Goal: Contribute content

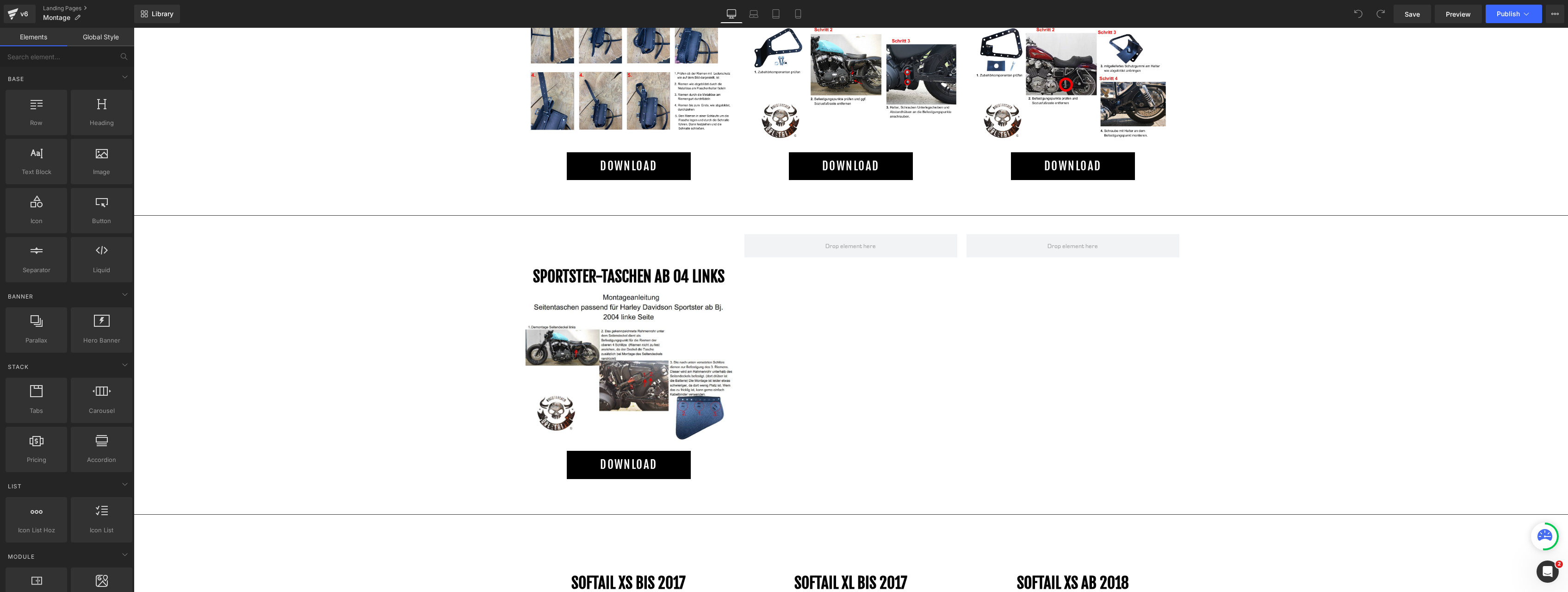
scroll to position [472, 0]
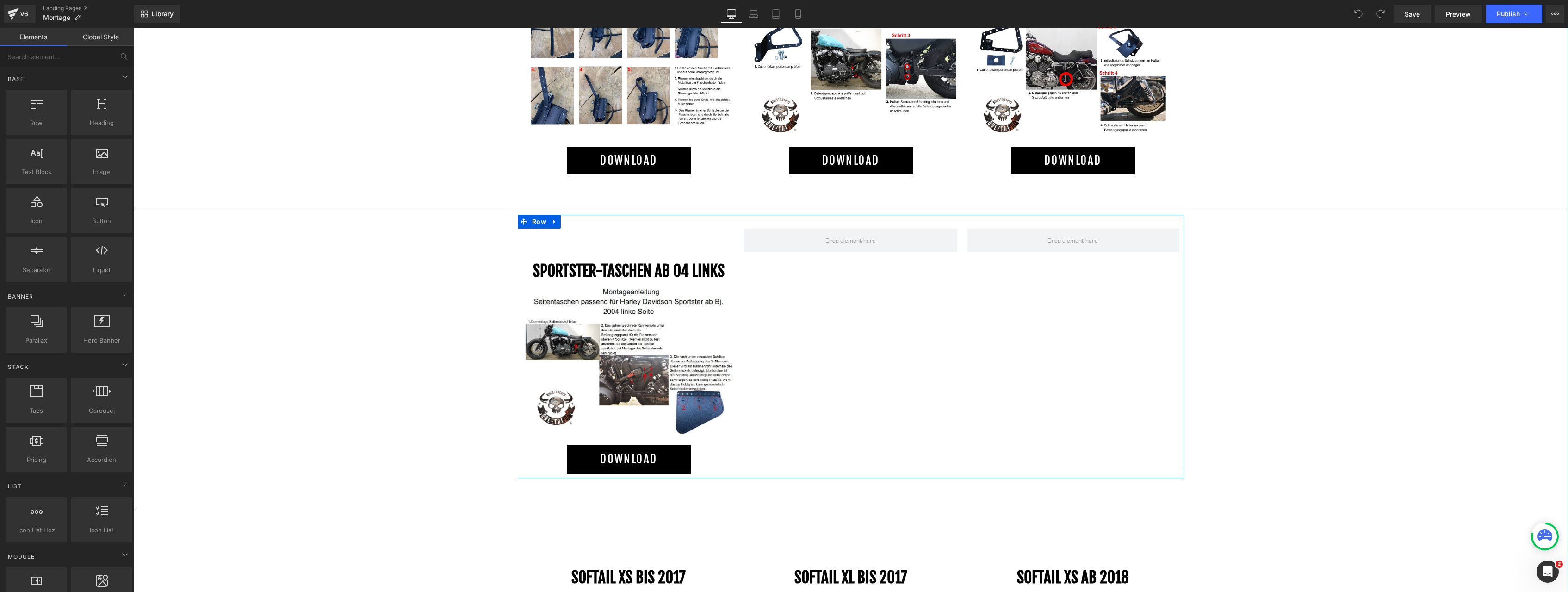
click at [682, 262] on h1 "SPORTSTER-TASCHEN AB 04 links" at bounding box center [628, 271] width 213 height 18
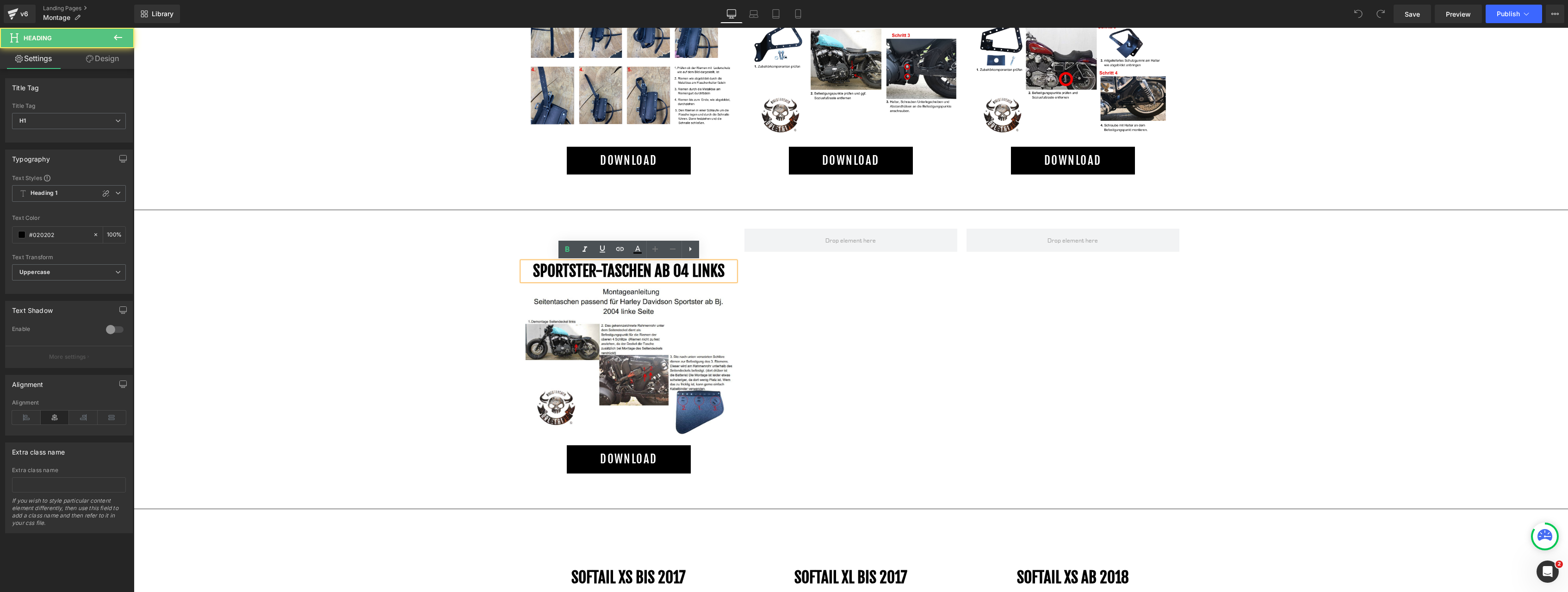
click at [631, 220] on div "SPORTSTER-TASCHEN AB 04 links Heading Image DOWNLOAD Button Row" at bounding box center [851, 347] width 666 height 264
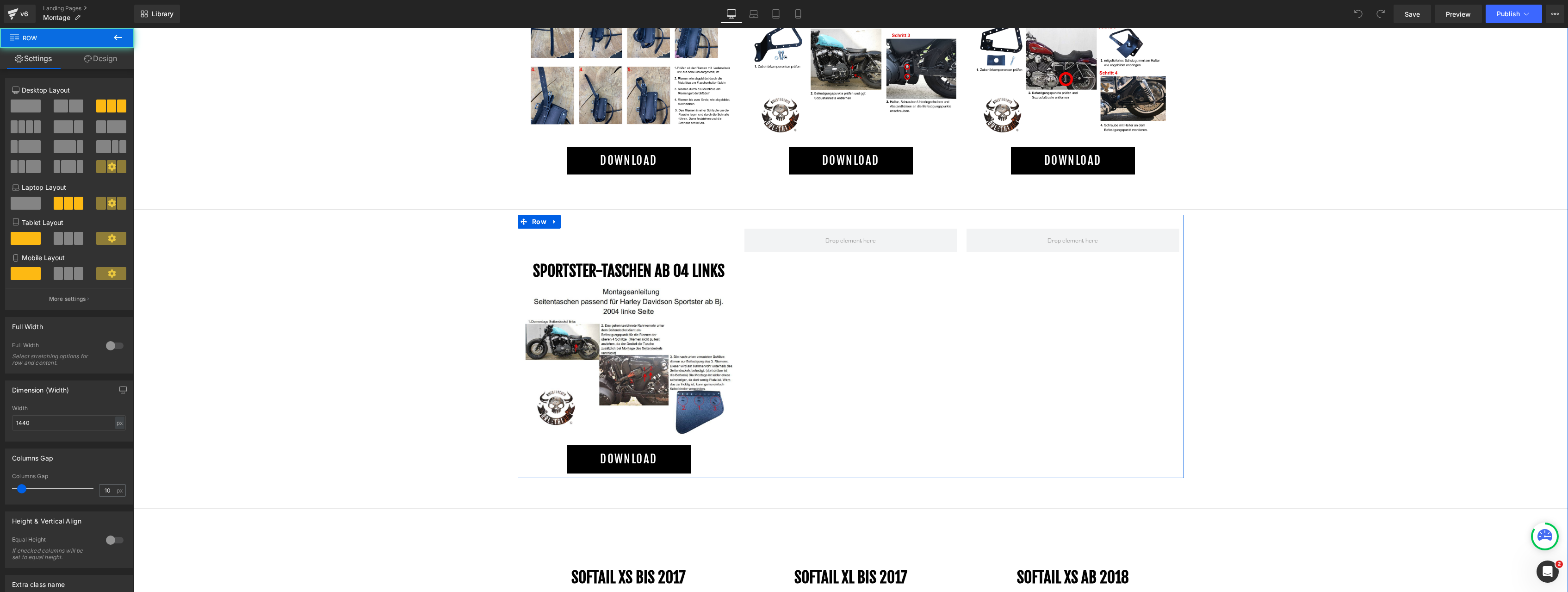
click at [598, 236] on div "SPORTSTER-TASCHEN AB 04 links Heading Image DOWNLOAD Button" at bounding box center [629, 351] width 222 height 245
click at [637, 252] on div "SPORTSTER-TASCHEN AB 04 links Heading Image DOWNLOAD Button" at bounding box center [629, 351] width 222 height 245
click at [671, 232] on div "SPORTSTER-TASCHEN AB 04 links Heading Image DOWNLOAD Button" at bounding box center [629, 351] width 222 height 245
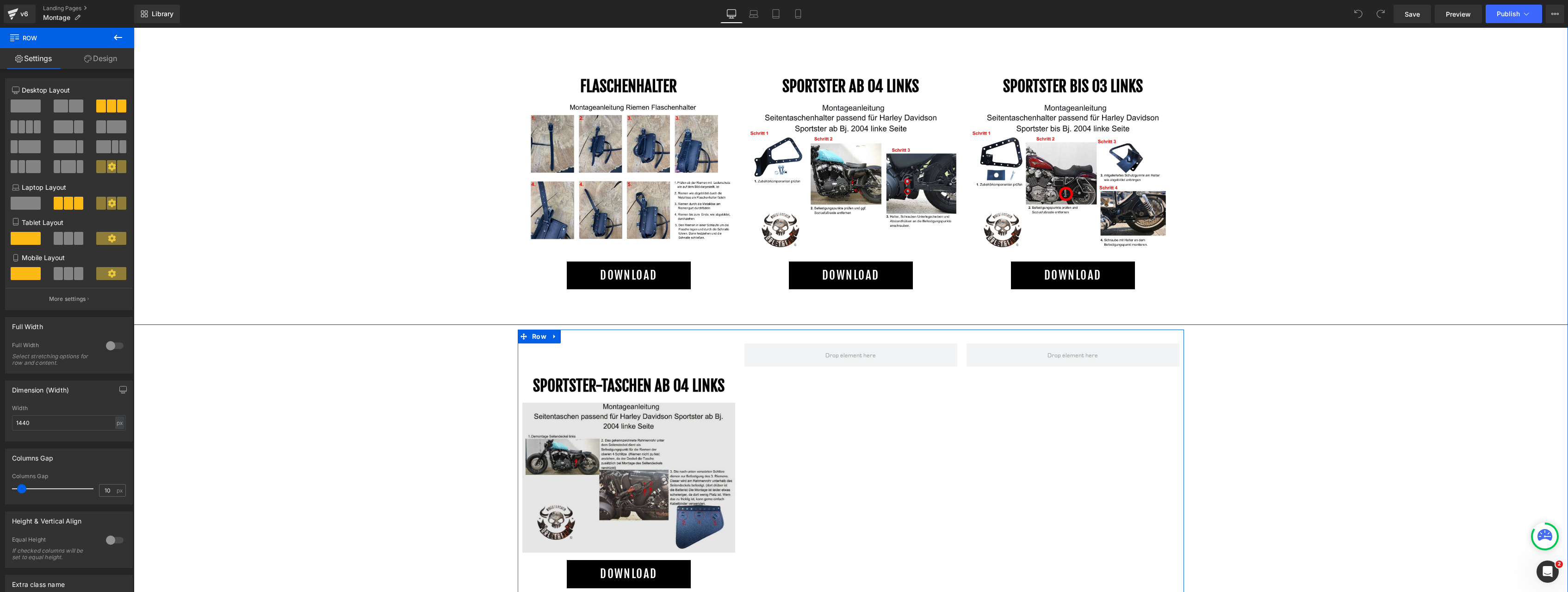
scroll to position [425, 0]
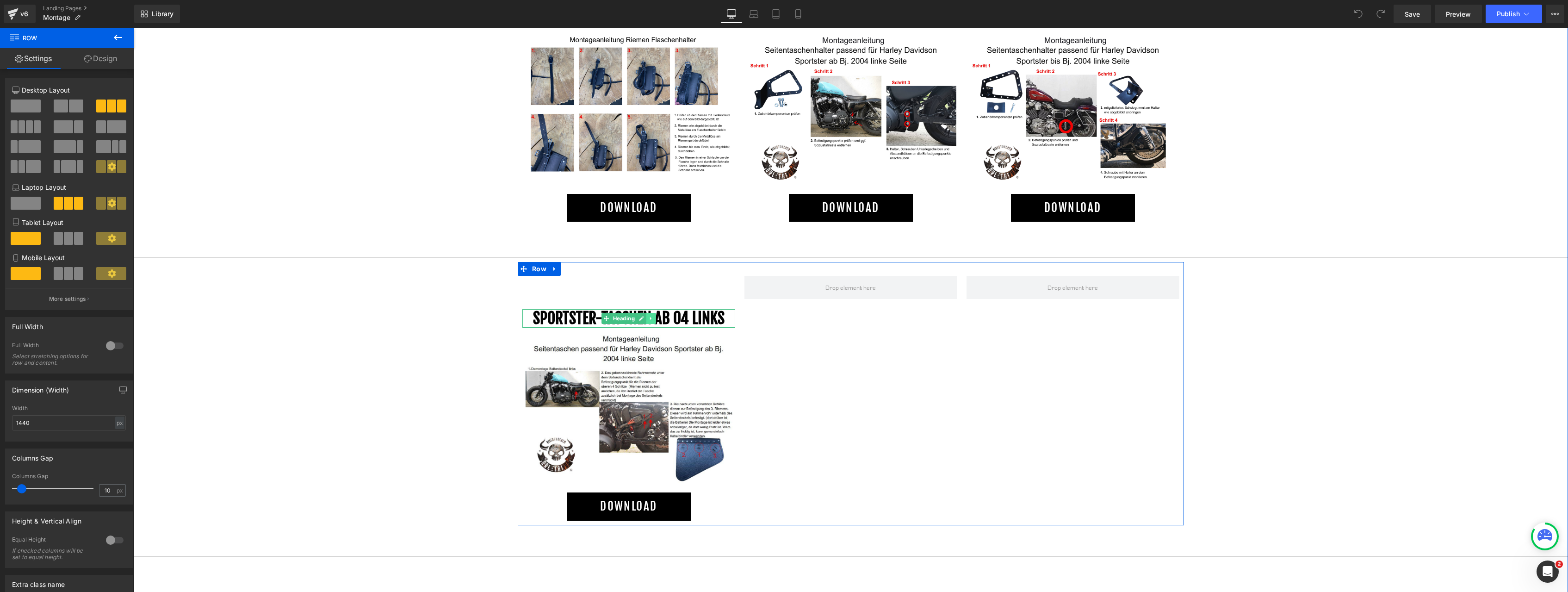
click at [653, 319] on icon at bounding box center [651, 318] width 5 height 5
click at [648, 318] on icon at bounding box center [646, 319] width 5 height 5
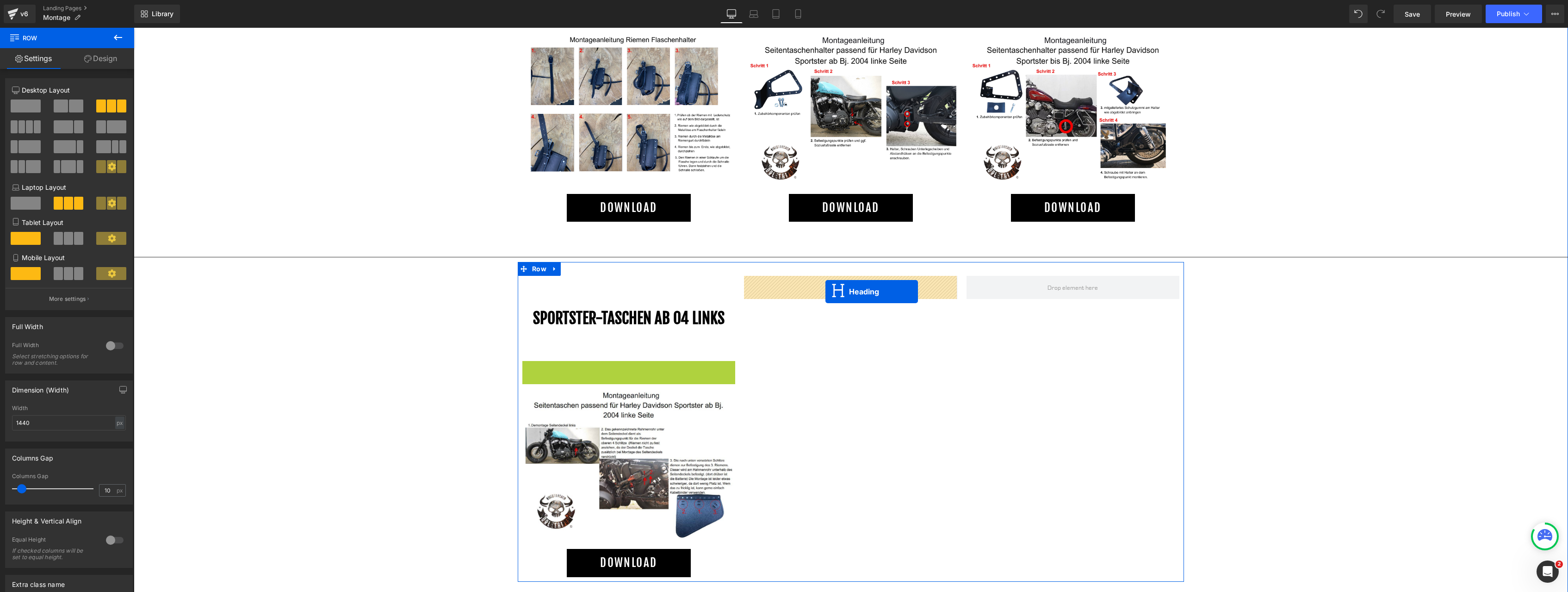
drag, startPoint x: 604, startPoint y: 372, endPoint x: 825, endPoint y: 292, distance: 235.0
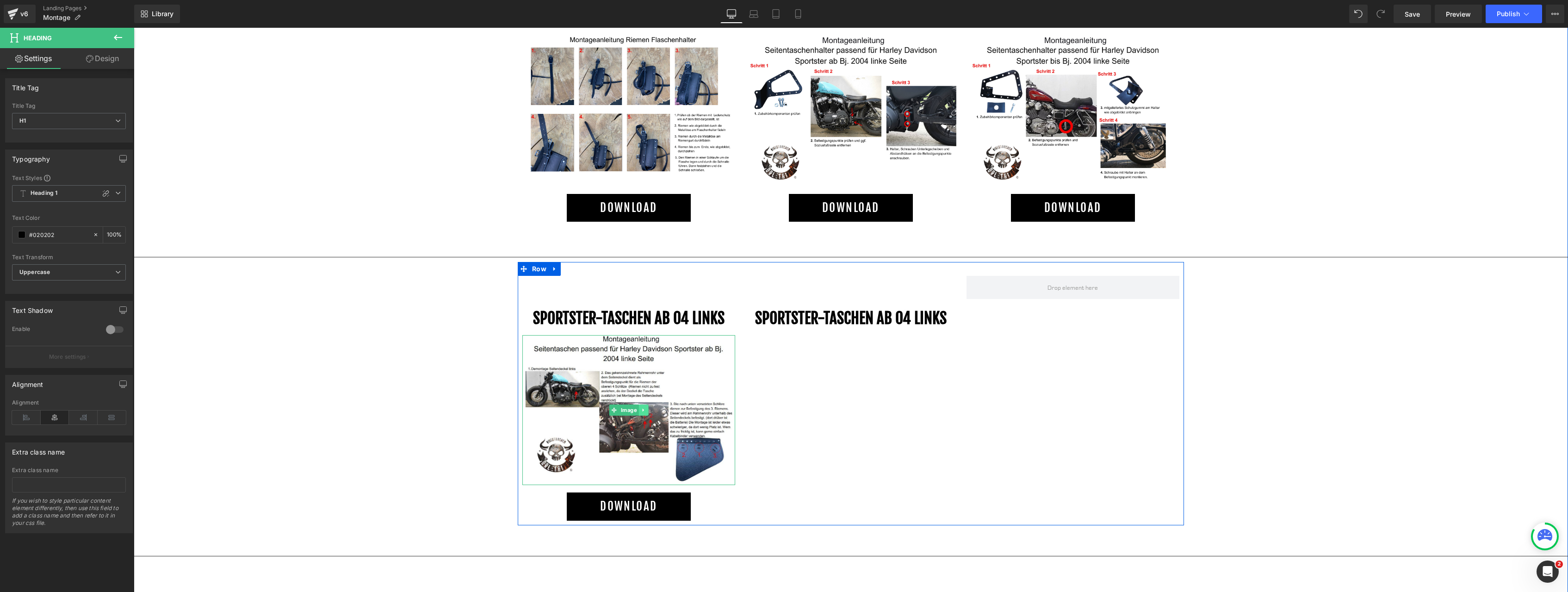
click at [646, 407] on link at bounding box center [643, 410] width 9 height 11
click at [639, 411] on icon at bounding box center [639, 411] width 5 height 5
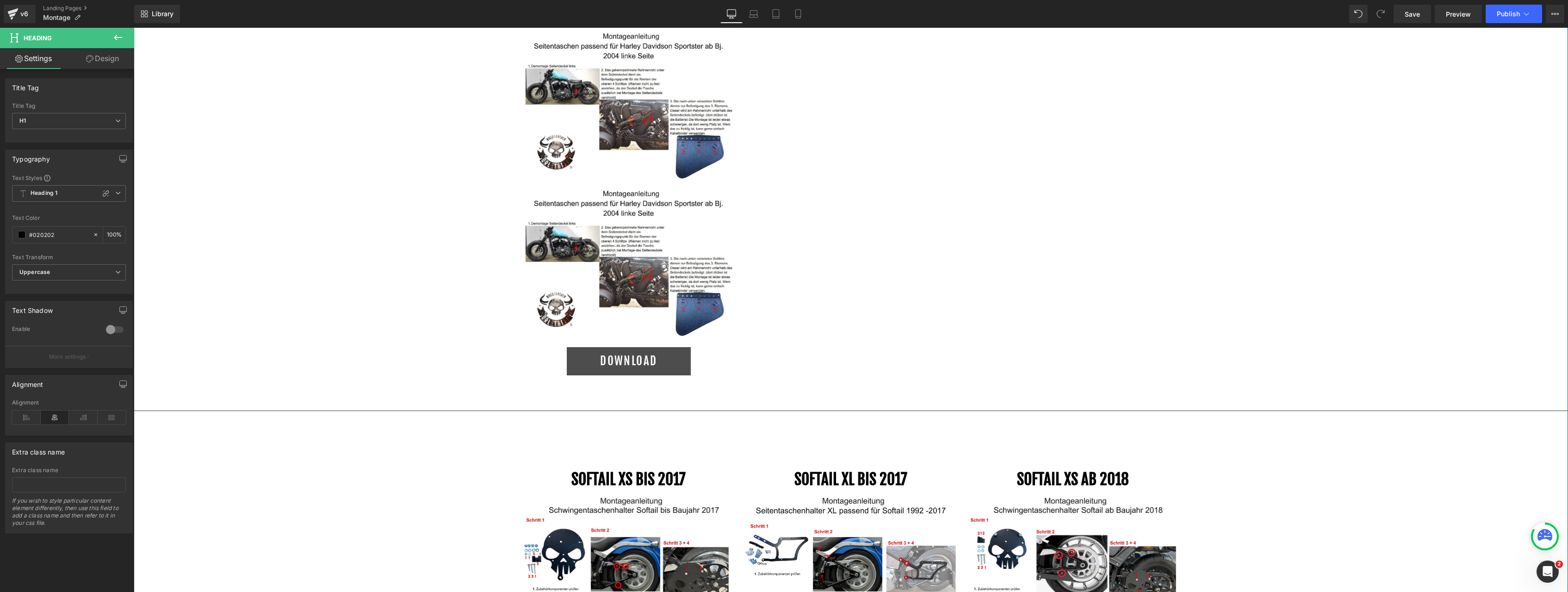
scroll to position [664, 0]
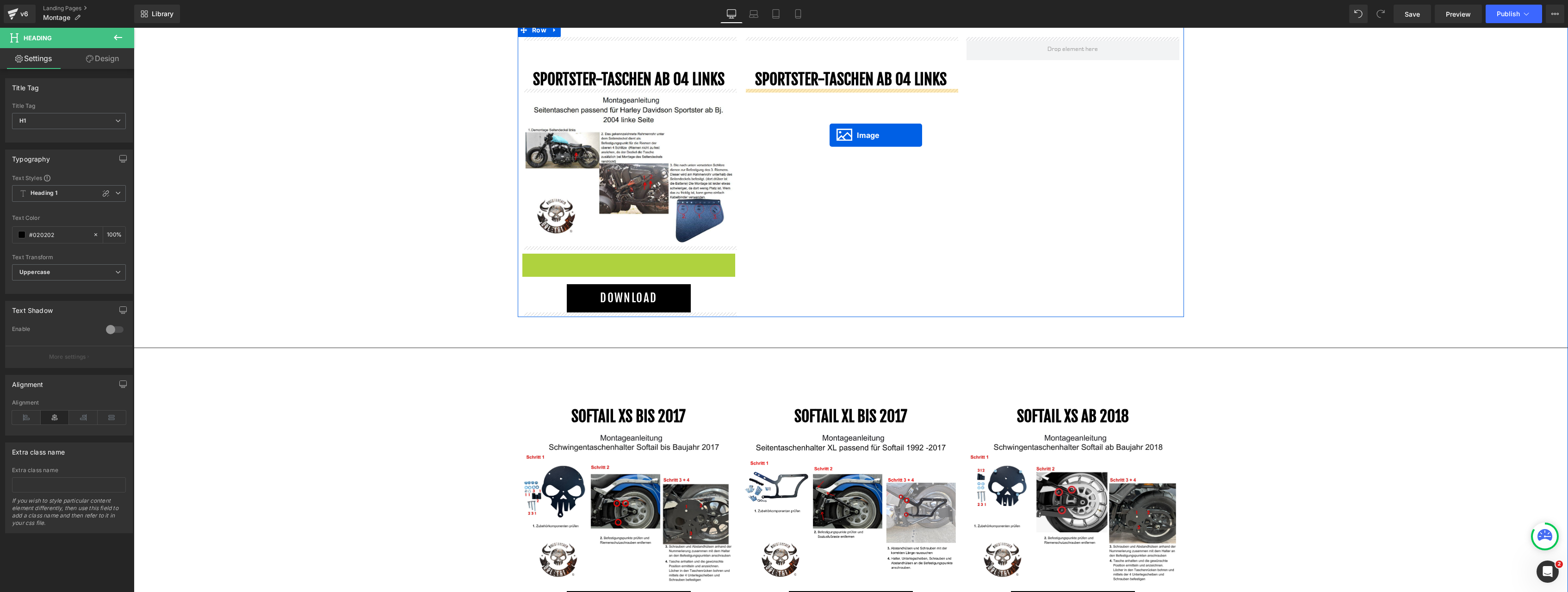
drag, startPoint x: 612, startPoint y: 327, endPoint x: 829, endPoint y: 135, distance: 289.7
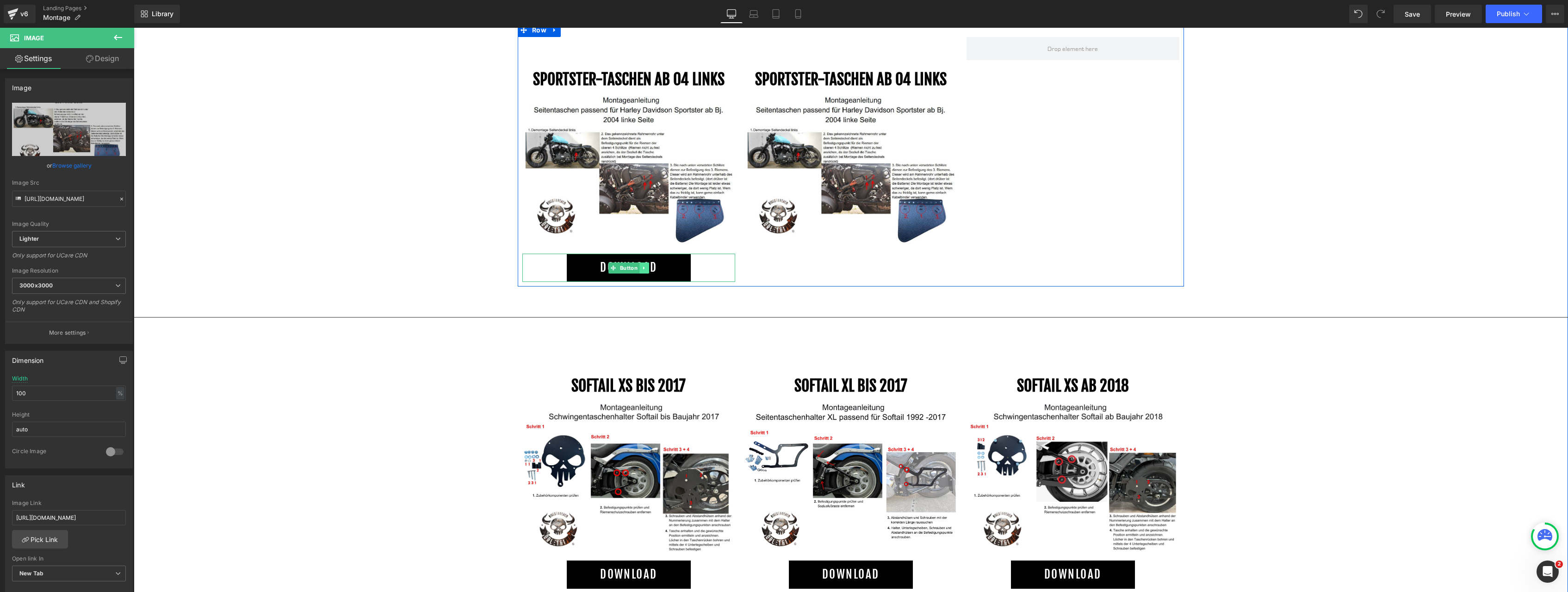
click at [645, 267] on icon at bounding box center [644, 268] width 5 height 5
click at [637, 269] on icon at bounding box center [639, 268] width 5 height 5
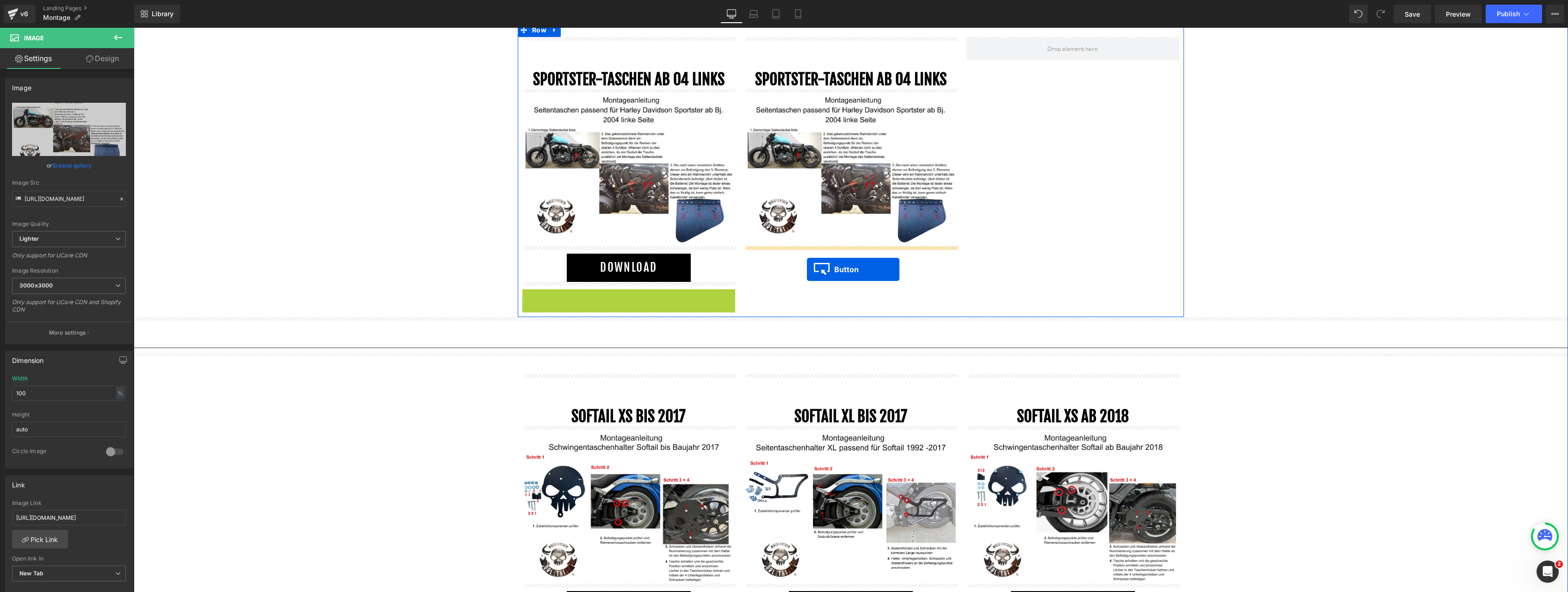
drag, startPoint x: 612, startPoint y: 305, endPoint x: 807, endPoint y: 270, distance: 198.1
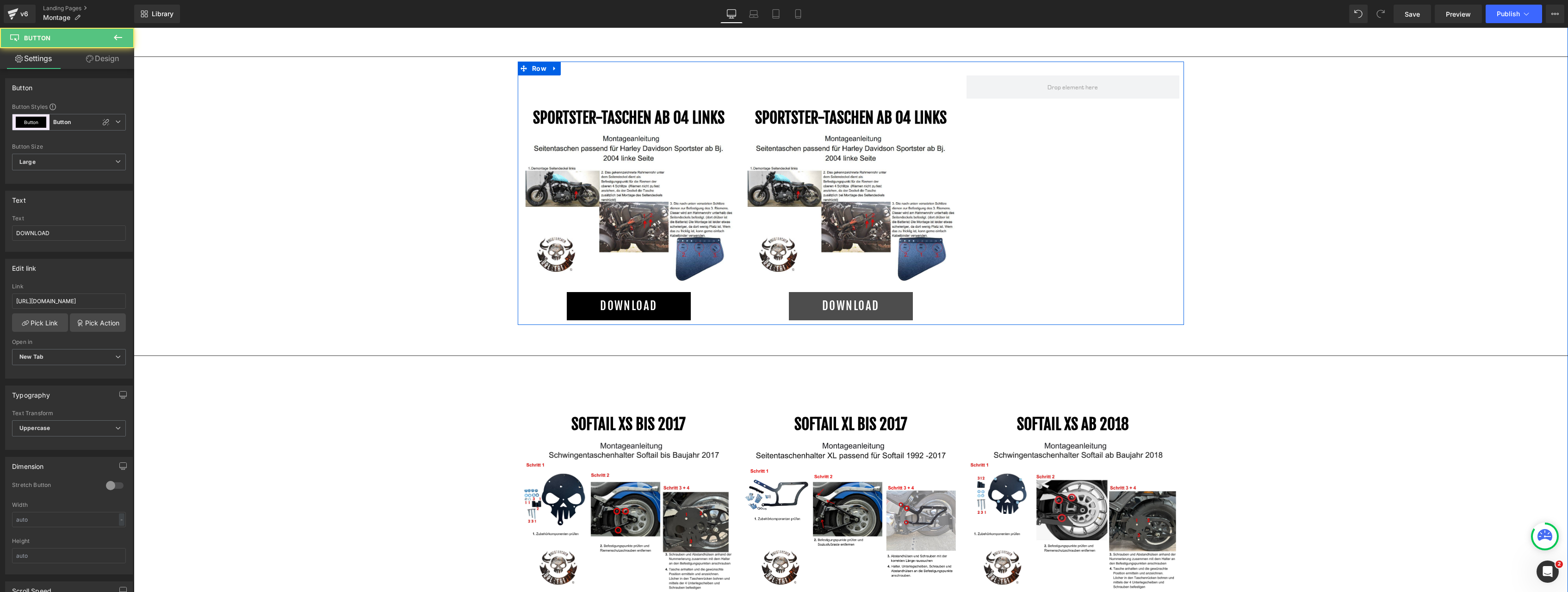
scroll to position [522, 0]
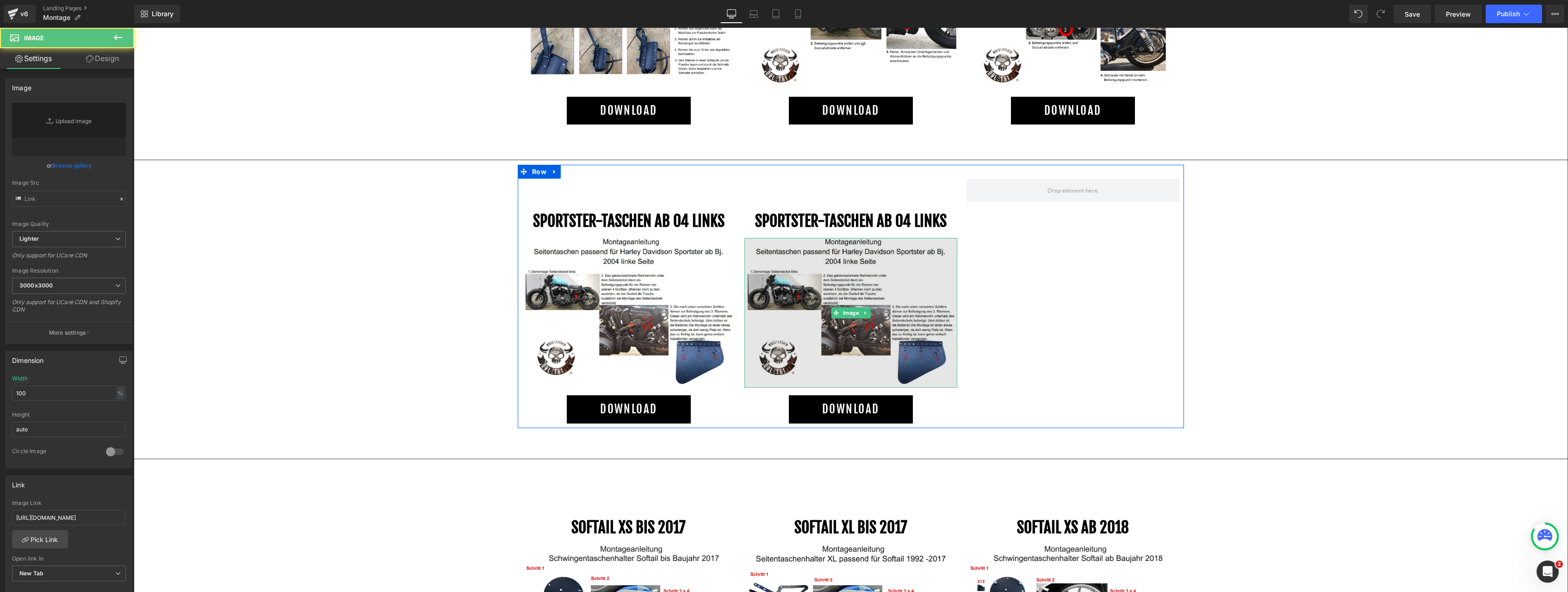
type input "[URL][DOMAIN_NAME]"
click at [812, 266] on img at bounding box center [850, 313] width 213 height 150
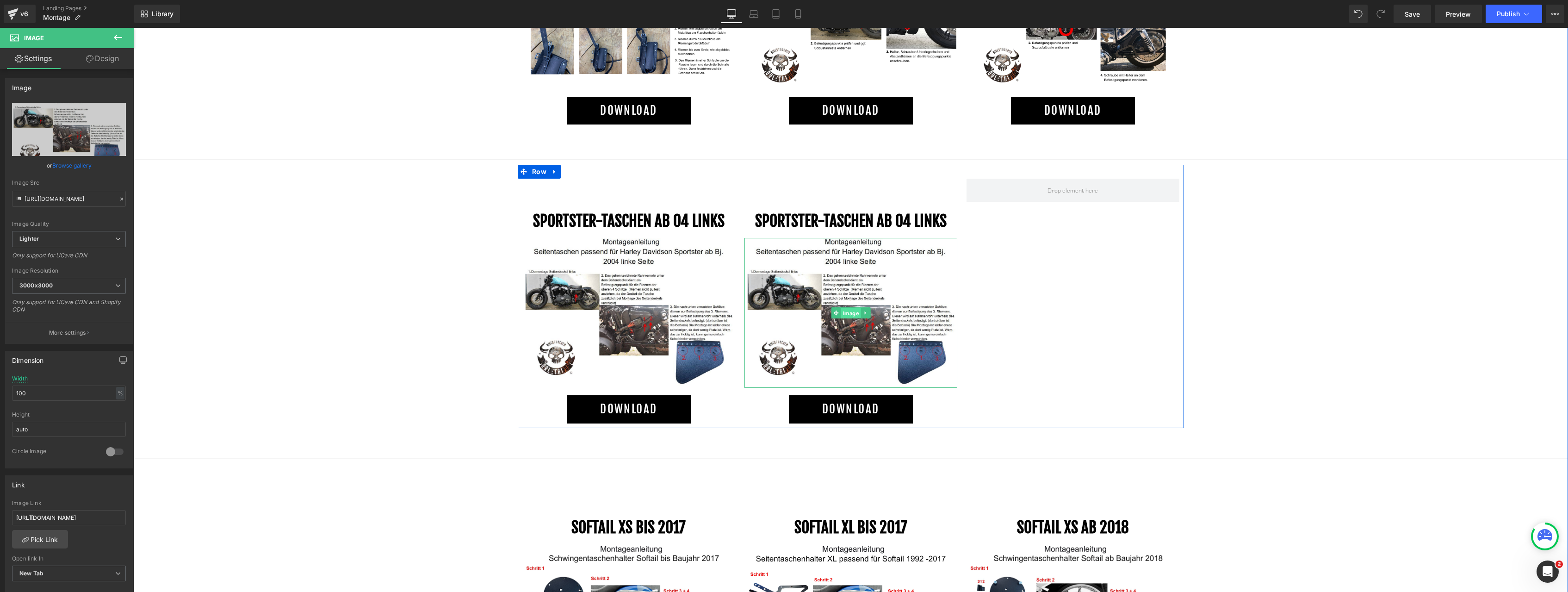
click at [845, 312] on span "Image" at bounding box center [850, 314] width 20 height 11
click at [78, 165] on link "Browse gallery" at bounding box center [72, 166] width 39 height 16
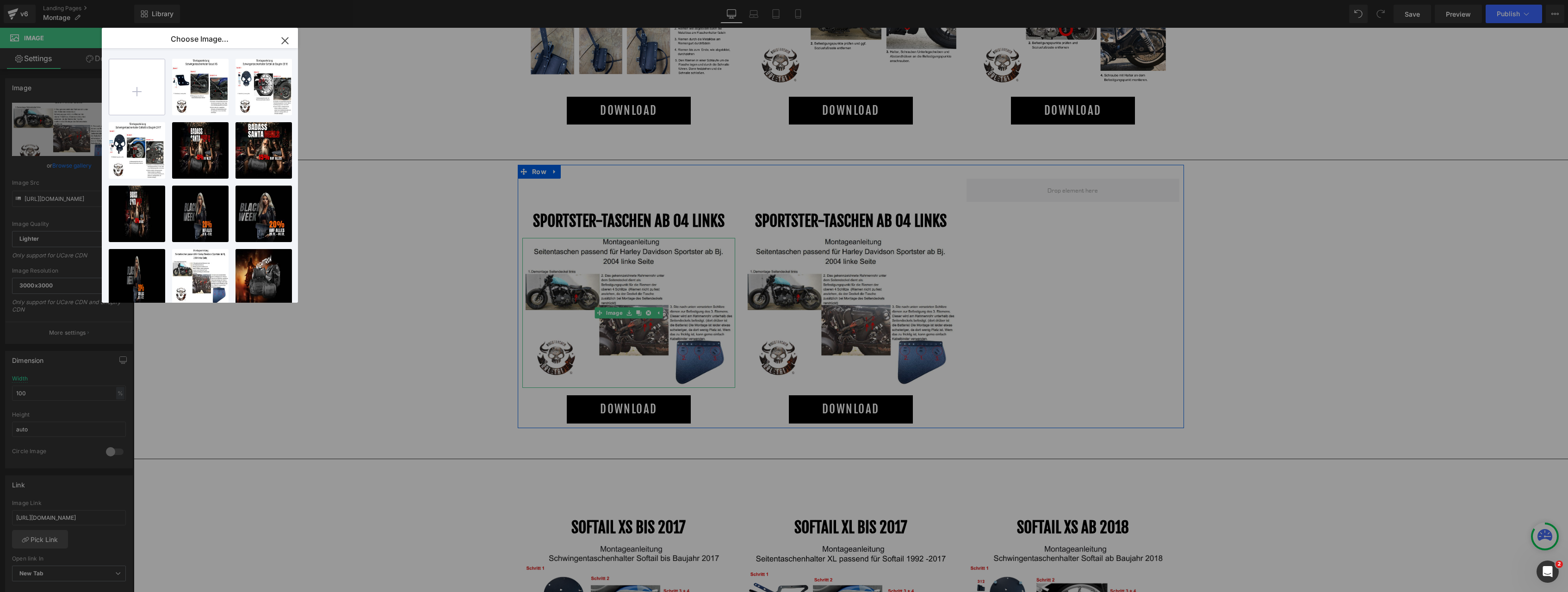
click at [141, 91] on input "file" at bounding box center [137, 87] width 55 height 55
type input "C:\fakepath\Anbauanleitung Medusa Tasche.jpg"
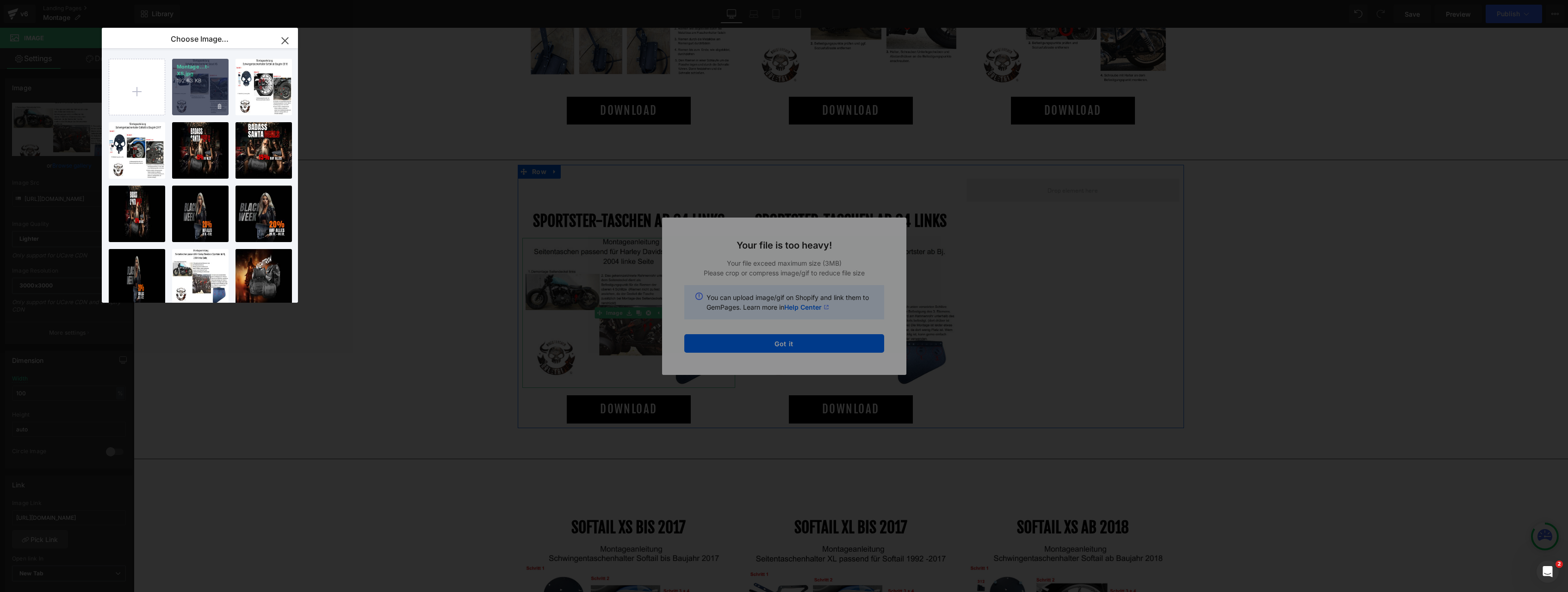
click at [209, 84] on div "Montage...t-XS.jpg 192.63 KB" at bounding box center [201, 87] width 57 height 57
type input "[URL][DOMAIN_NAME]"
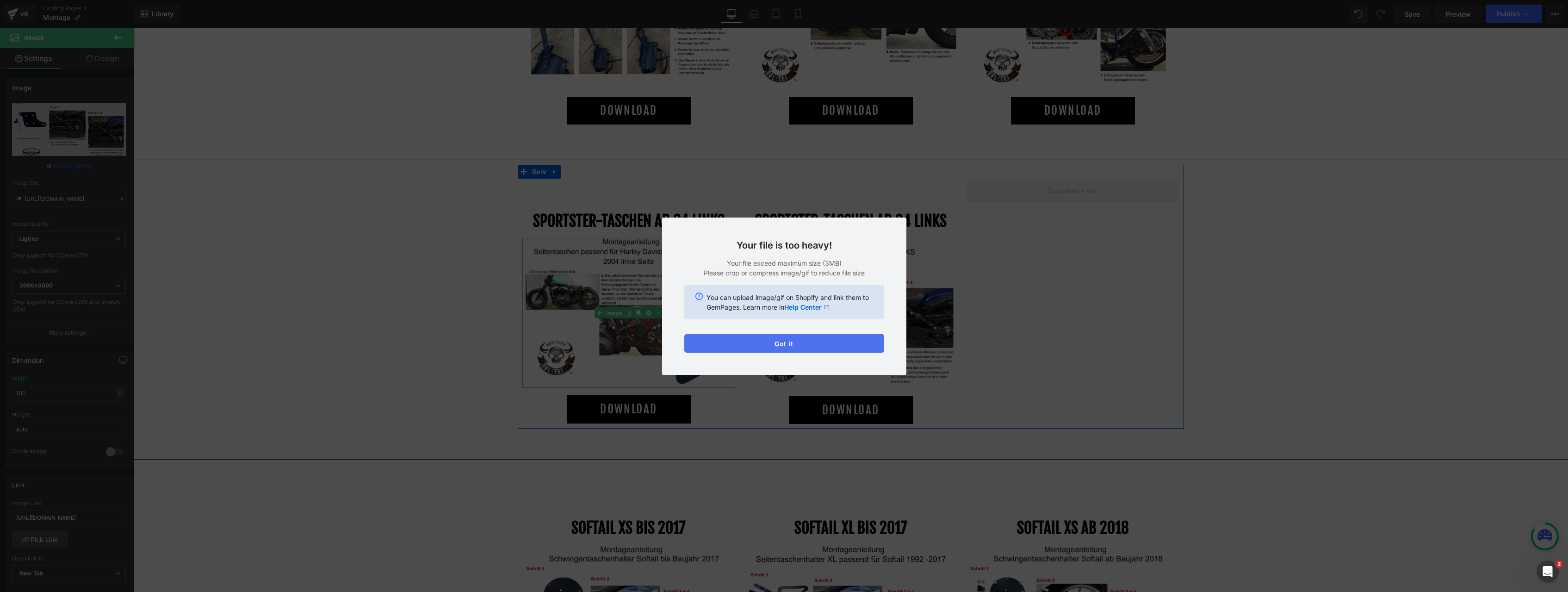
click at [799, 341] on button "Got it" at bounding box center [784, 343] width 200 height 18
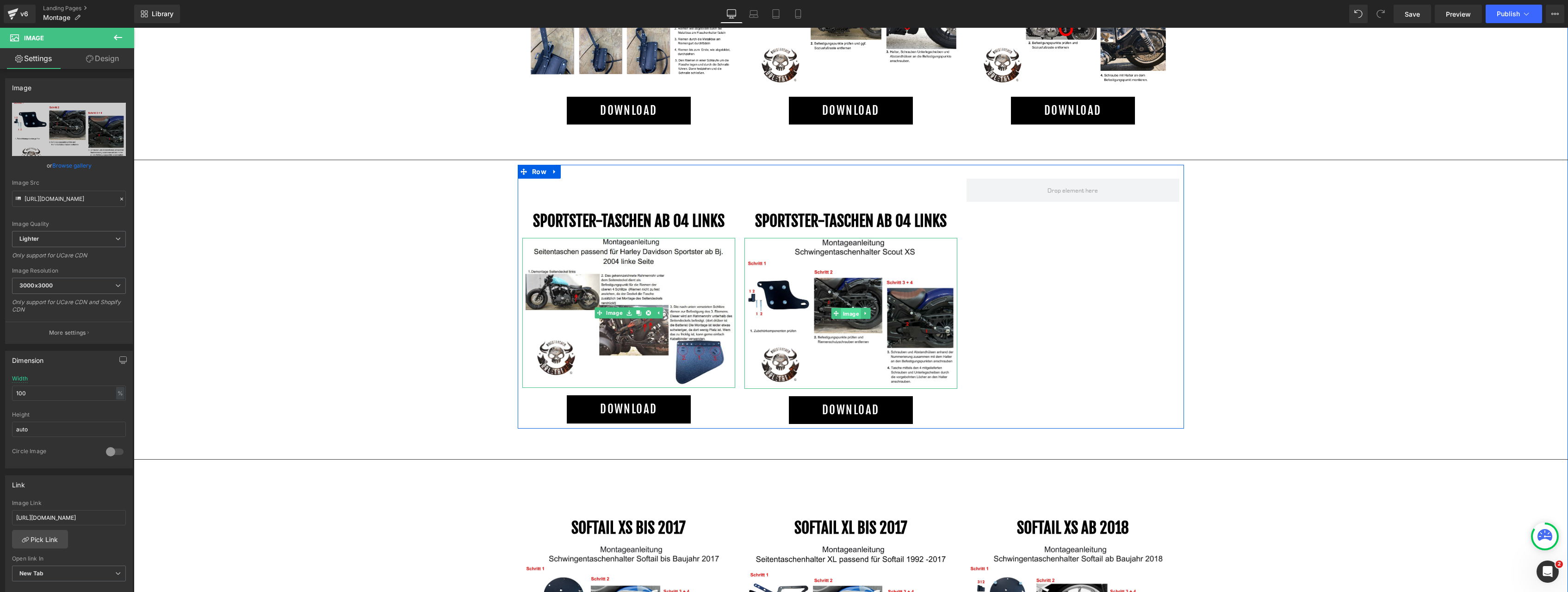
click at [850, 312] on span "Image" at bounding box center [850, 314] width 20 height 11
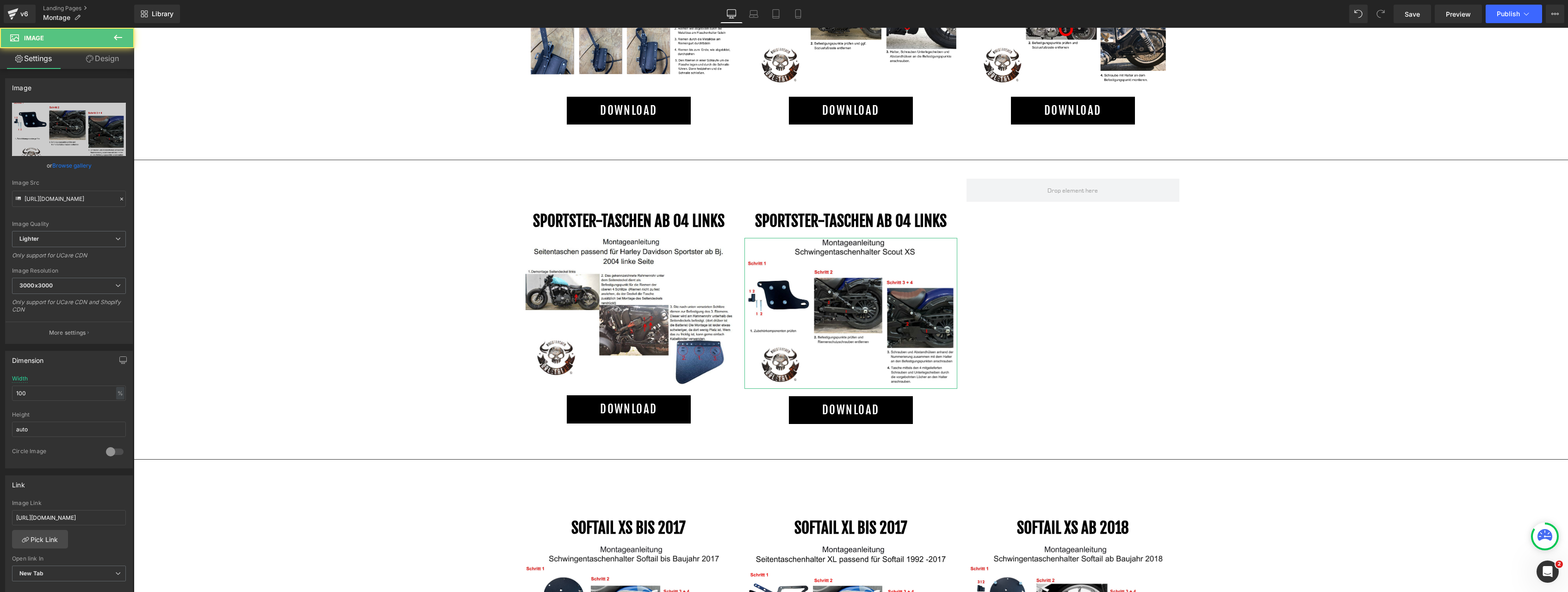
click at [82, 164] on link "Browse gallery" at bounding box center [72, 166] width 39 height 16
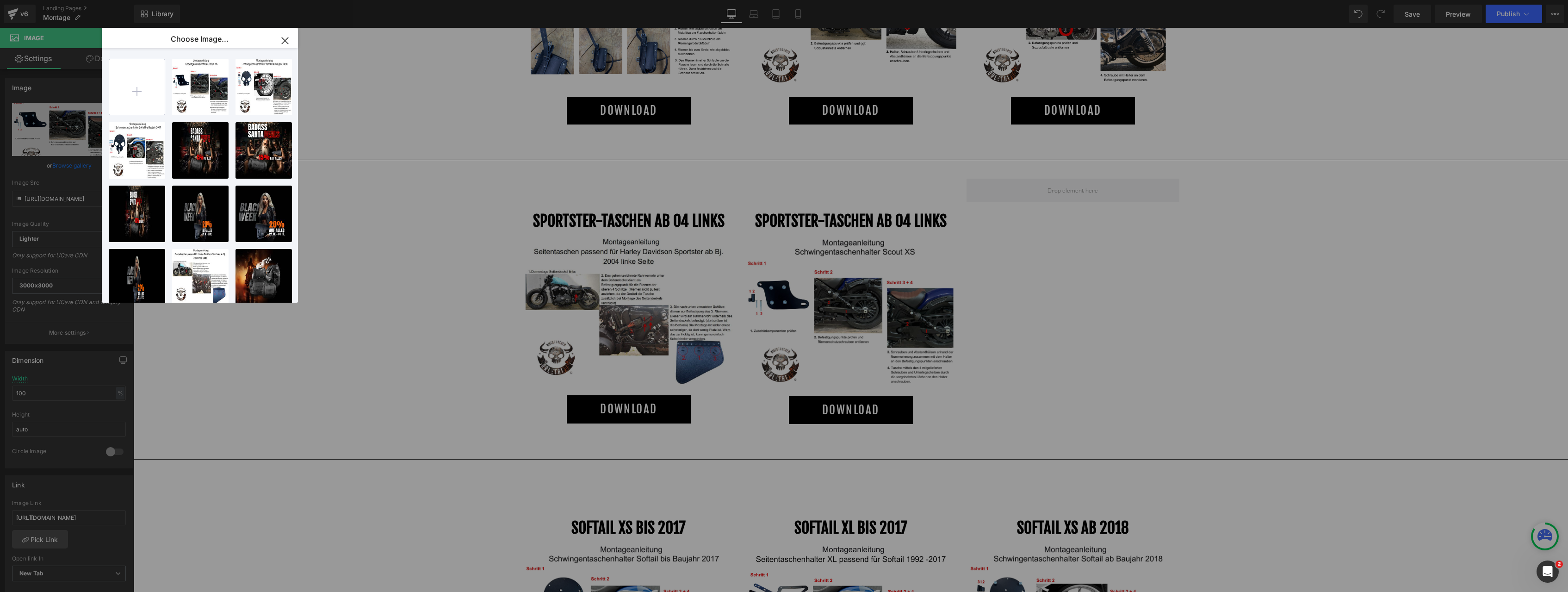
click at [142, 95] on input "file" at bounding box center [137, 87] width 55 height 55
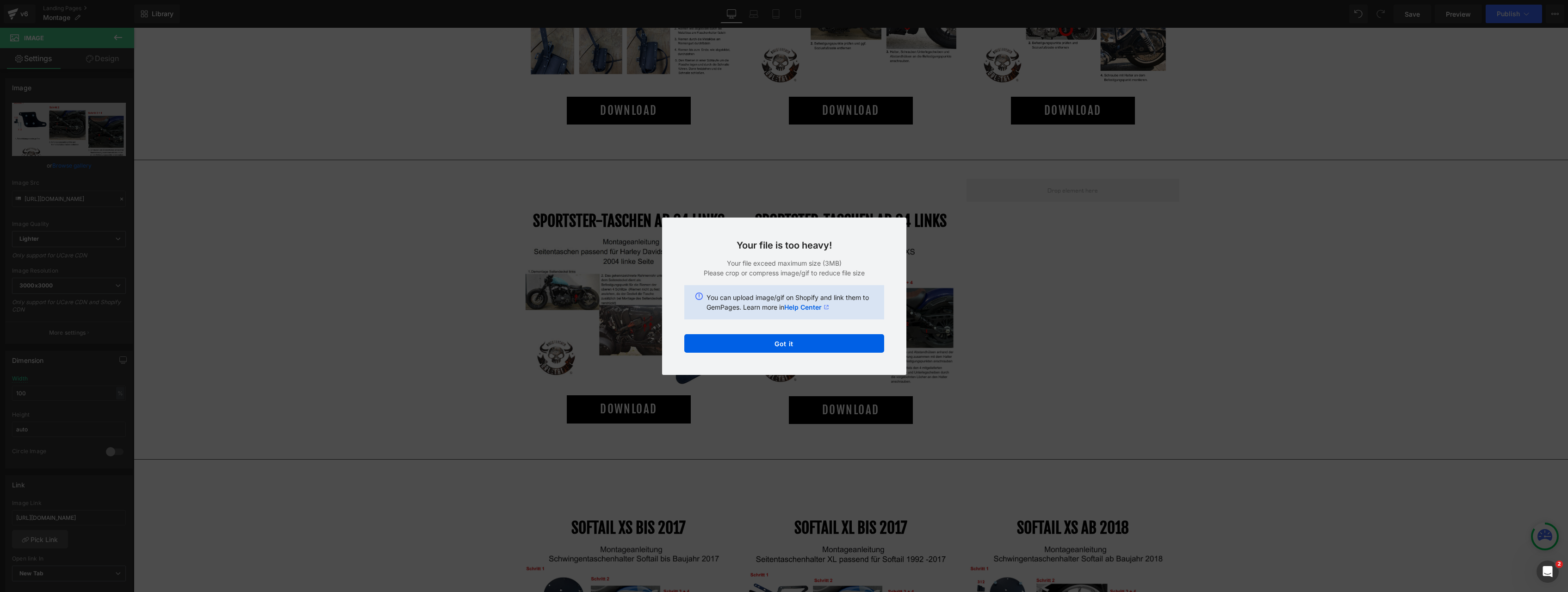
click at [759, 0] on div "Text Color Highlight Color #333333 Edit or remove link: Edit - Unlink - Cancel …" at bounding box center [784, 0] width 1568 height 0
click at [766, 347] on button "Got it" at bounding box center [784, 343] width 200 height 18
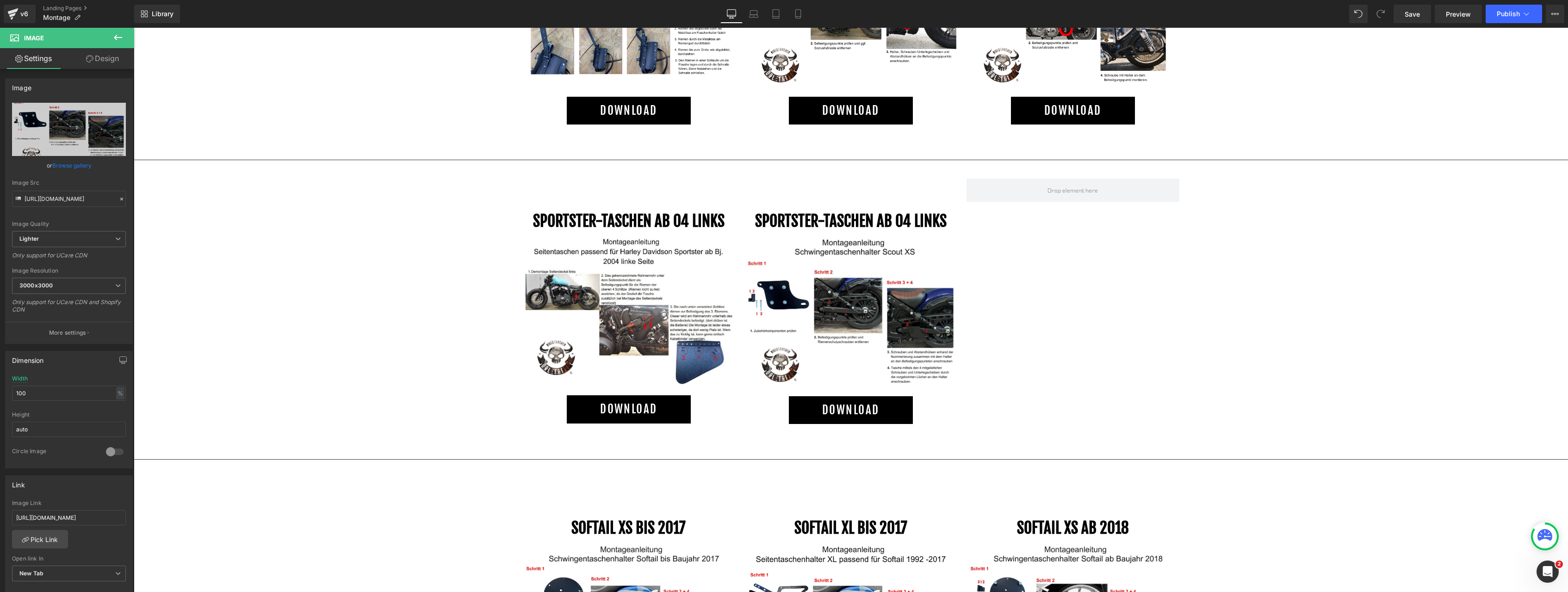
scroll to position [615, 0]
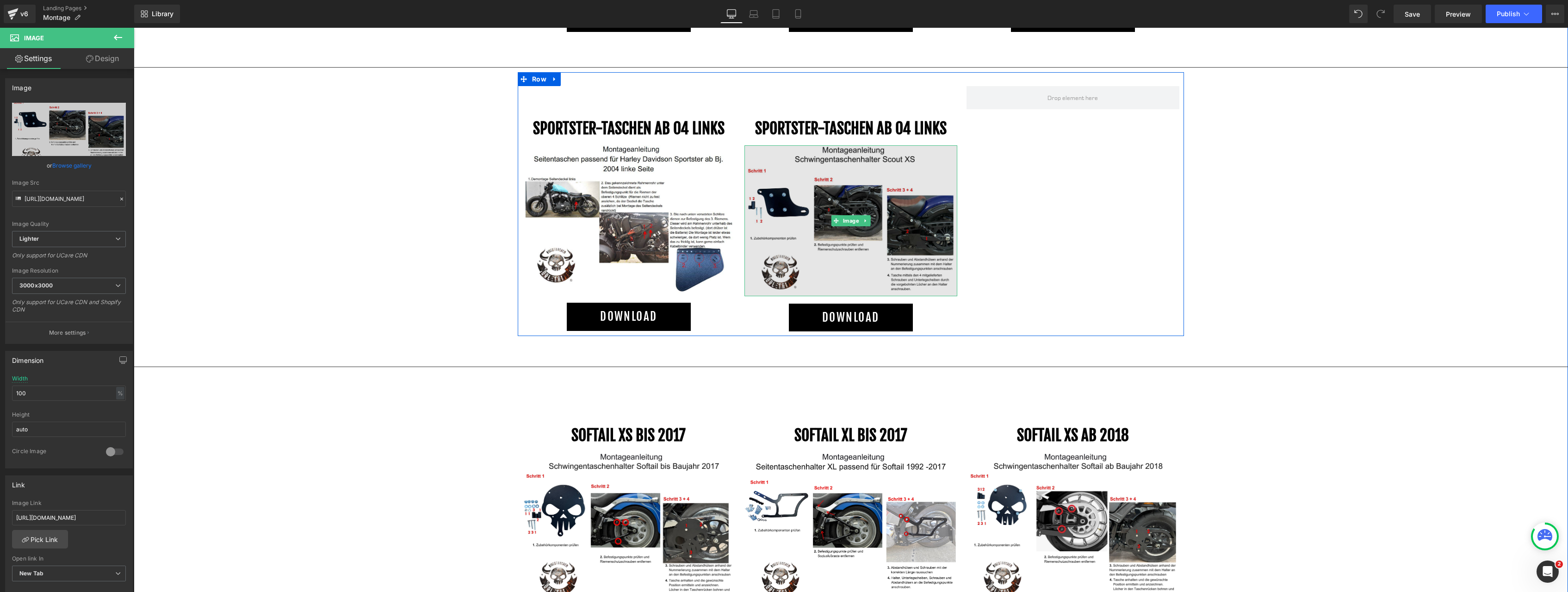
click at [881, 245] on img at bounding box center [850, 220] width 213 height 151
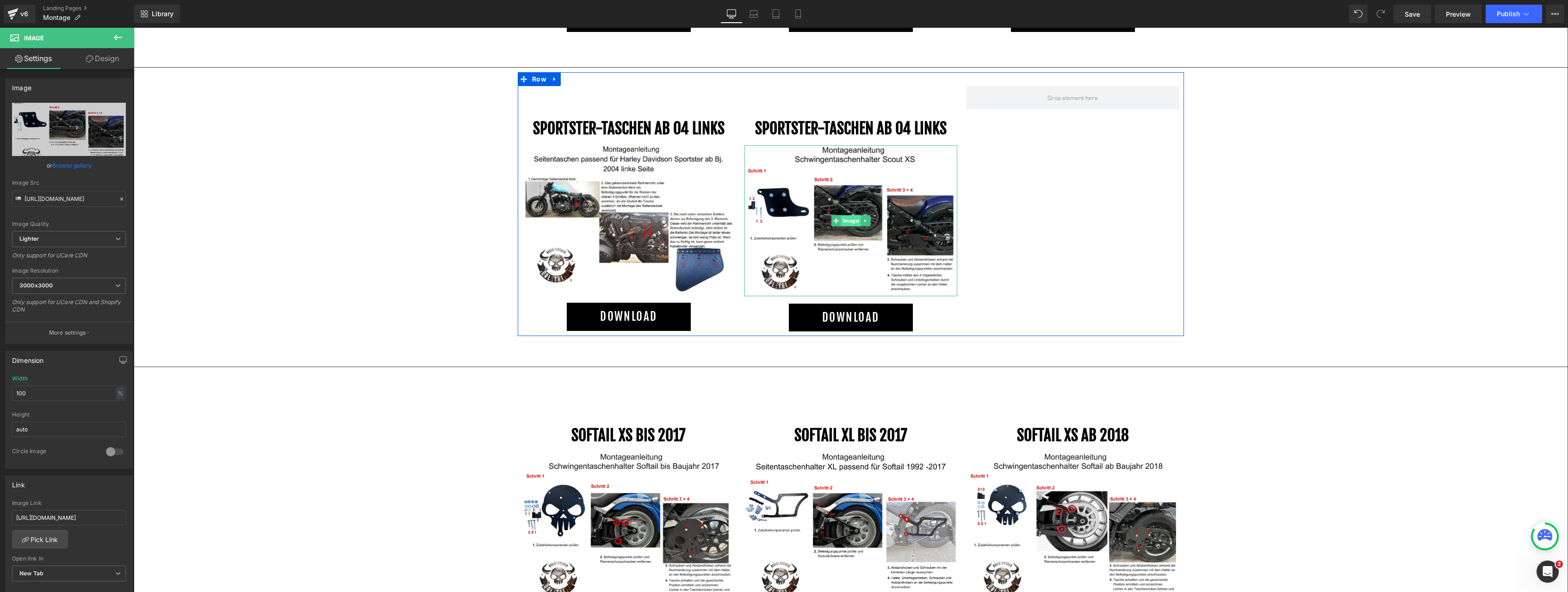
click at [849, 219] on span "Image" at bounding box center [850, 221] width 20 height 11
click at [74, 162] on link "Browse gallery" at bounding box center [72, 166] width 39 height 16
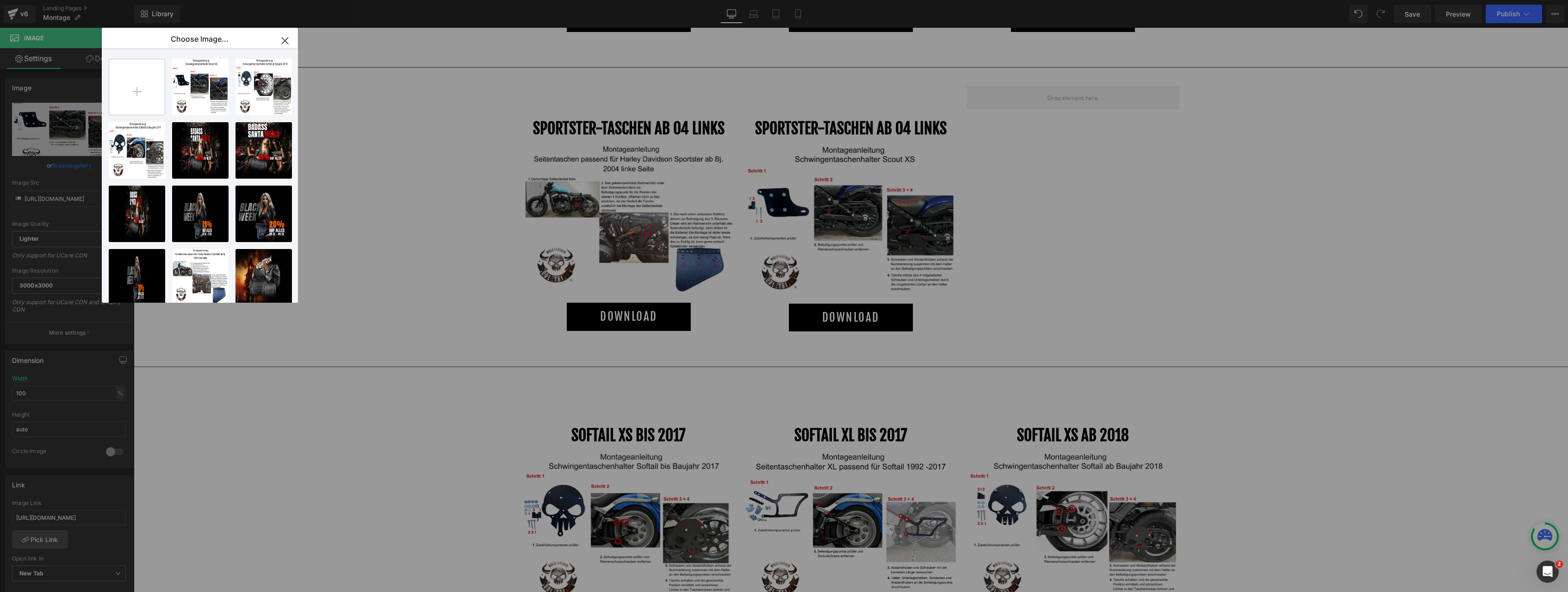
click at [130, 76] on input "file" at bounding box center [137, 87] width 55 height 55
type input "C:\fakepath\Anbauanleitung-Medusa-Tasche.jpg"
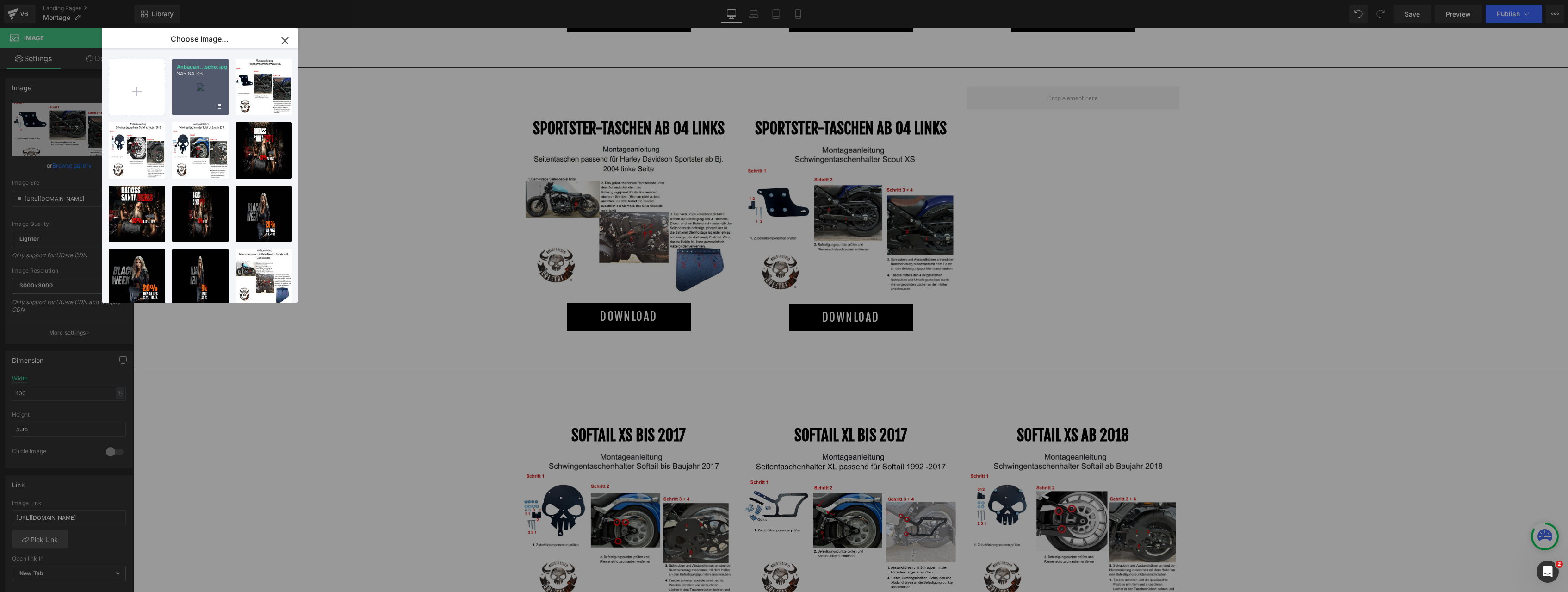
click at [196, 84] on div "Anbauan...sche.jpg 345.84 KB" at bounding box center [201, 87] width 57 height 57
type input "[URL][DOMAIN_NAME]"
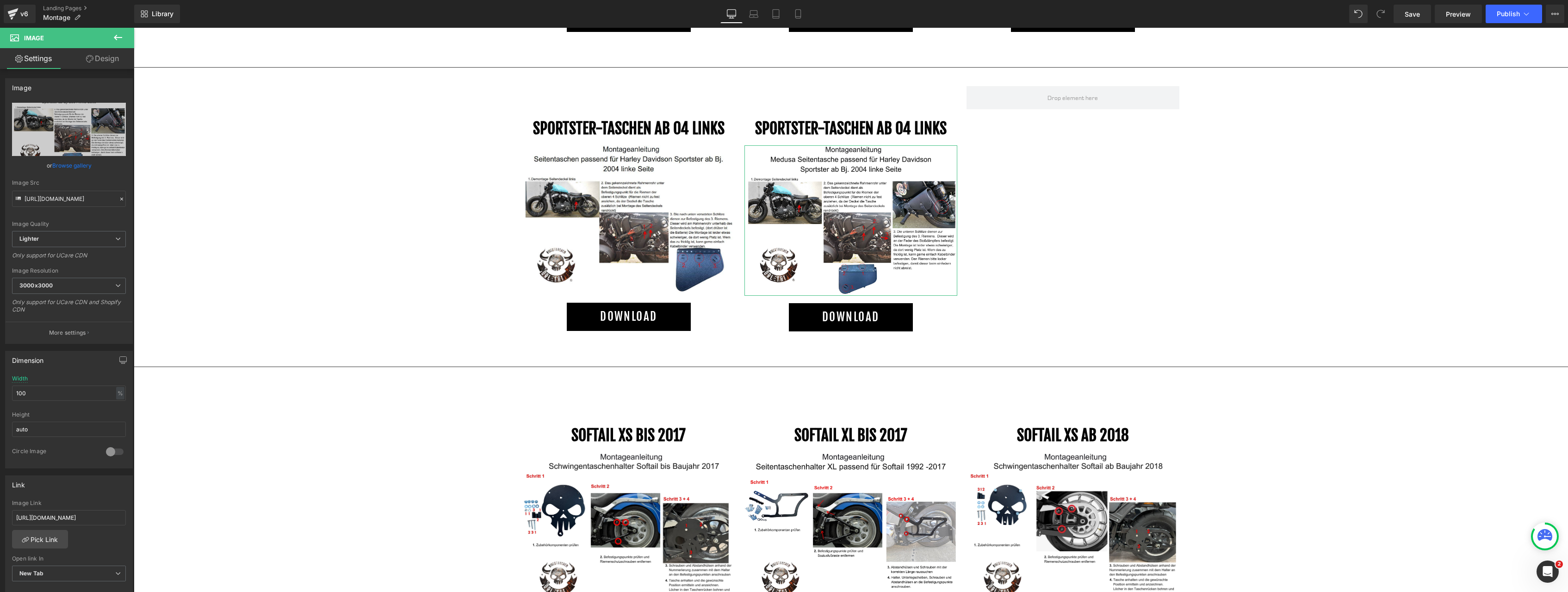
click at [78, 164] on link "Browse gallery" at bounding box center [72, 166] width 39 height 16
click at [910, 124] on h1 "SPORTSTER-TASCHEN AB 04 links" at bounding box center [850, 128] width 213 height 18
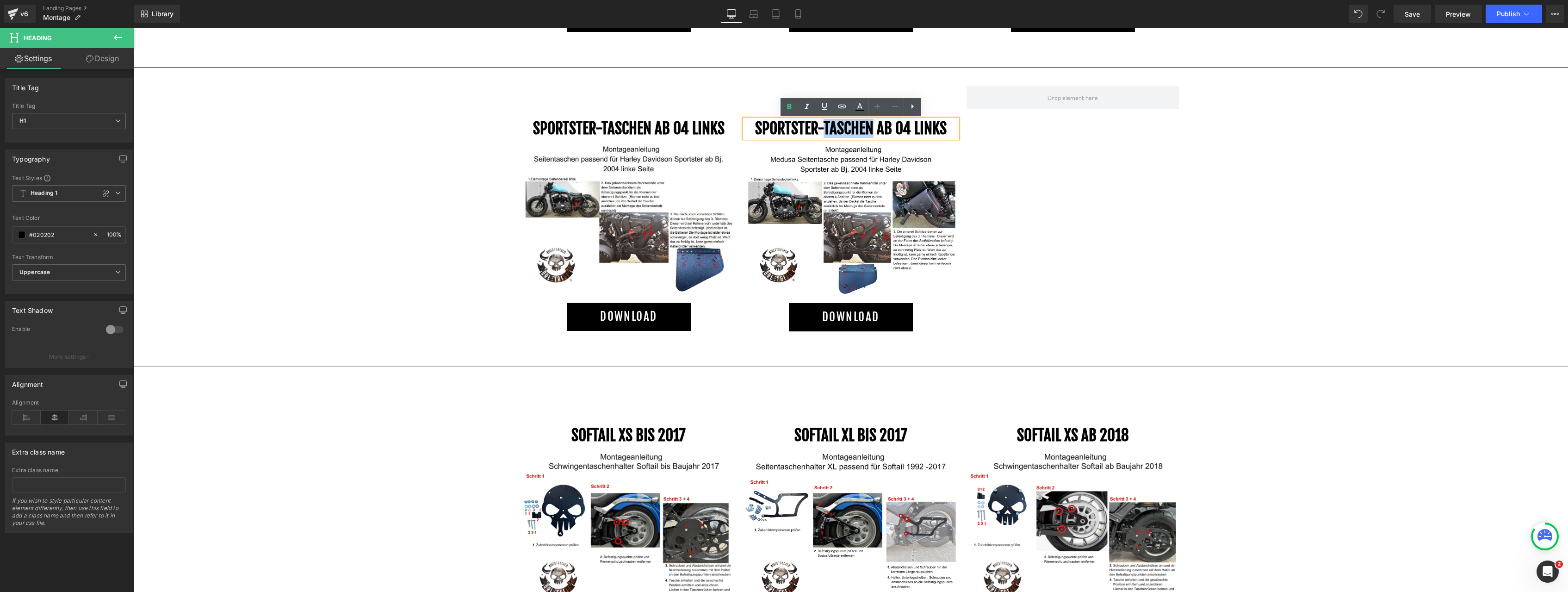
drag, startPoint x: 874, startPoint y: 128, endPoint x: 822, endPoint y: 124, distance: 52.2
click at [822, 124] on h1 "SPORTSTER-TASCHEN AB 04 links" at bounding box center [850, 128] width 213 height 18
click at [1254, 193] on div "MONTAGEANLEITUNGEN FÜR HARLEY-DAVIDSON® Heading Row Separator Flaschenhalter He…" at bounding box center [851, 567] width 1434 height 1702
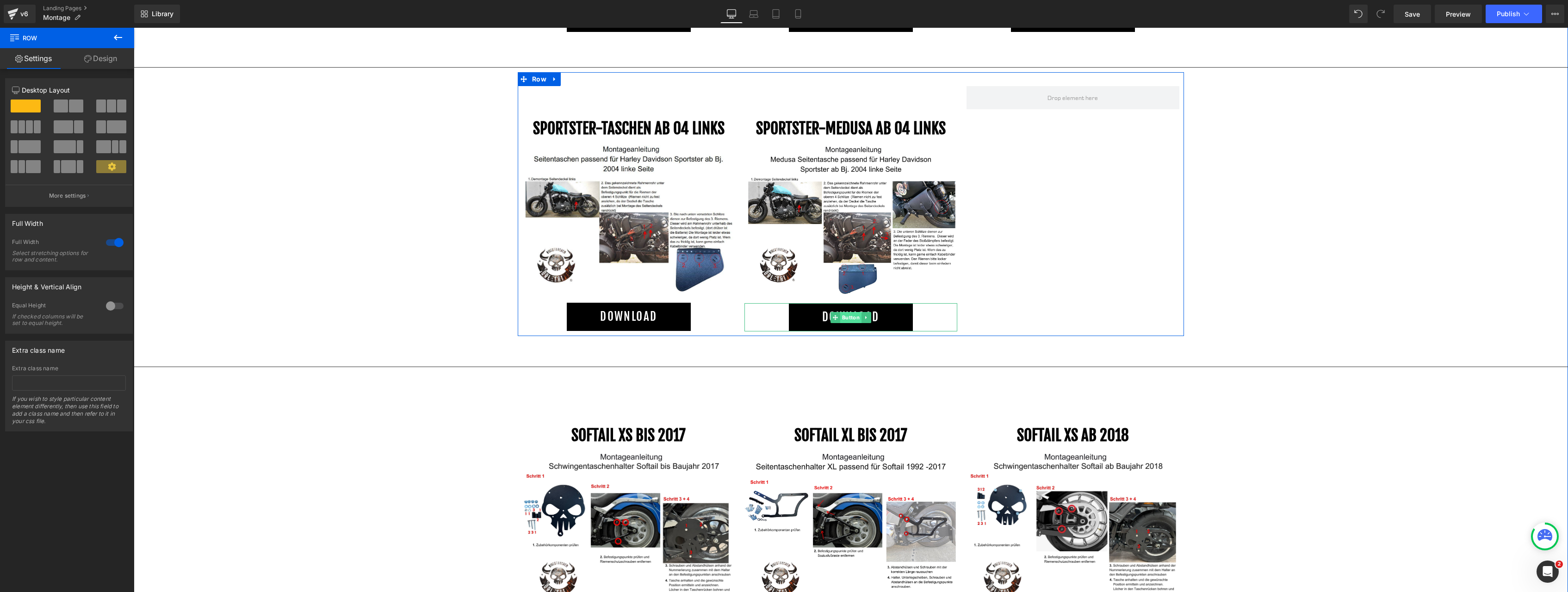
click at [847, 316] on span "Button" at bounding box center [851, 318] width 22 height 11
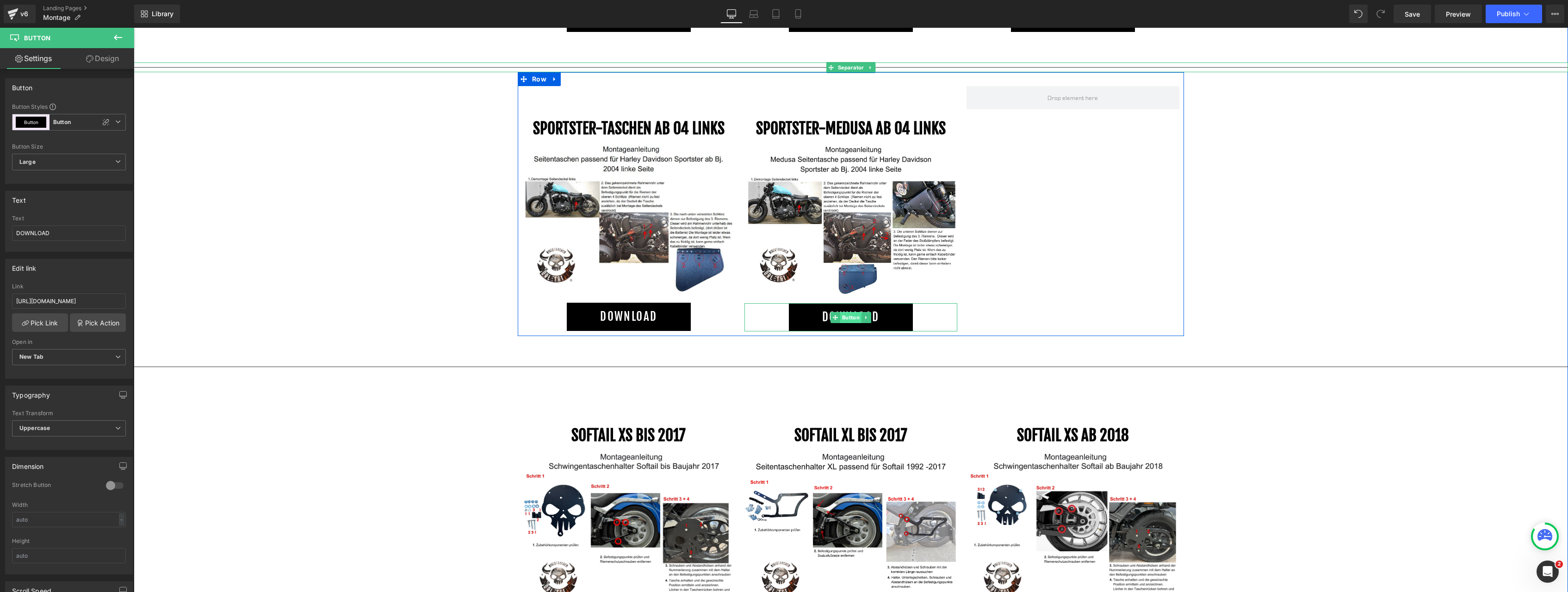
click at [846, 318] on span "Button" at bounding box center [851, 318] width 22 height 11
click at [30, 301] on input "[URL][DOMAIN_NAME]" at bounding box center [69, 301] width 114 height 16
type input "[URL][DOMAIN_NAME]"
click at [86, 282] on div "Edit link [URL][DOMAIN_NAME] Link [URL][DOMAIN_NAME] Pick Link Pick Action Curr…" at bounding box center [69, 318] width 128 height 120
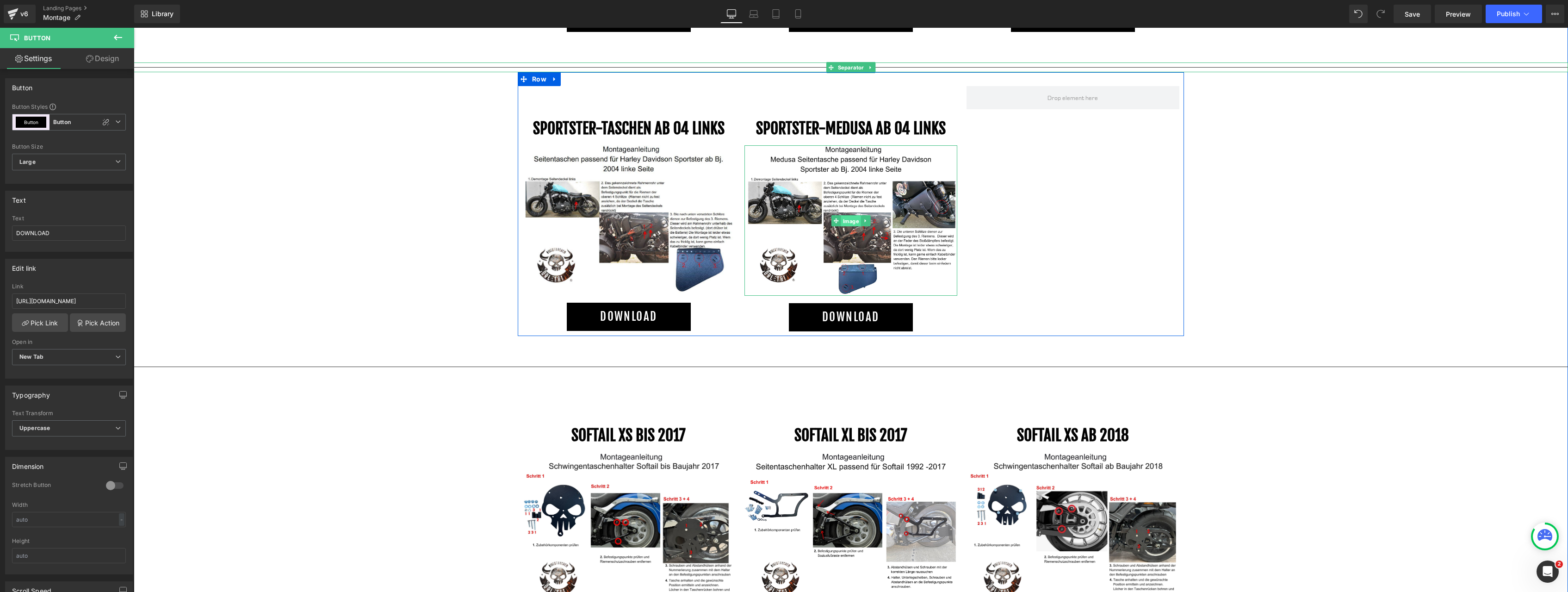
click at [852, 221] on span "Image" at bounding box center [850, 221] width 20 height 11
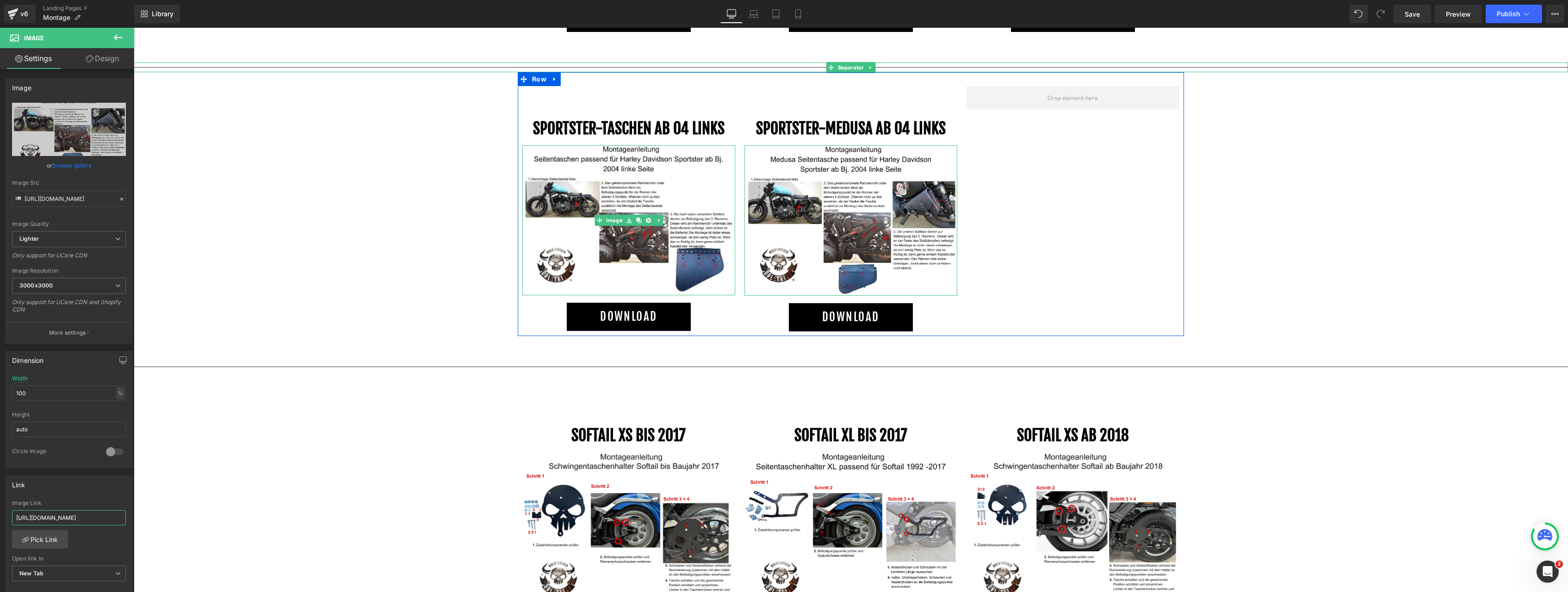
click at [48, 517] on input "[URL][DOMAIN_NAME]" at bounding box center [69, 518] width 114 height 16
paste input "Medusa_Tasche.pdf?v=1755681784"
type input "[URL][DOMAIN_NAME]"
click at [66, 497] on div "Link [URL][DOMAIN_NAME] Image Link [URL][DOMAIN_NAME] Pick Link Current Tab New…" at bounding box center [69, 535] width 128 height 120
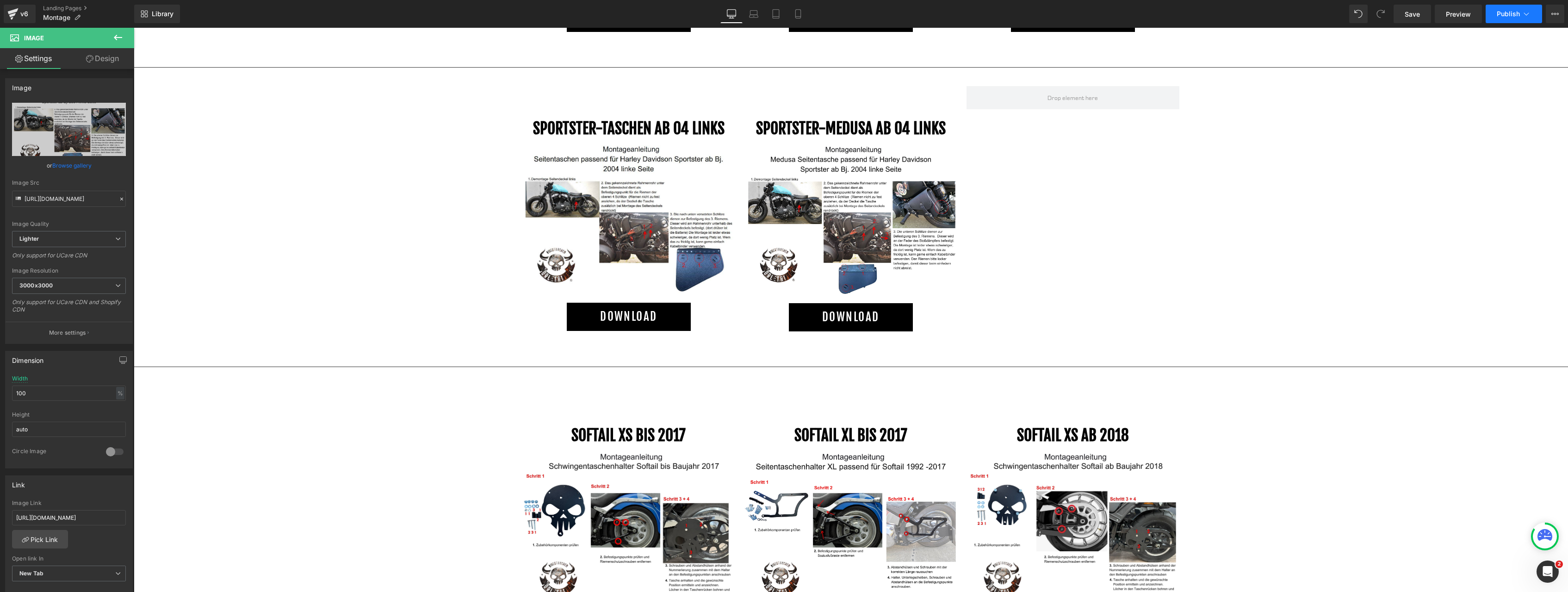
click at [1507, 11] on span "Publish" at bounding box center [1508, 14] width 23 height 7
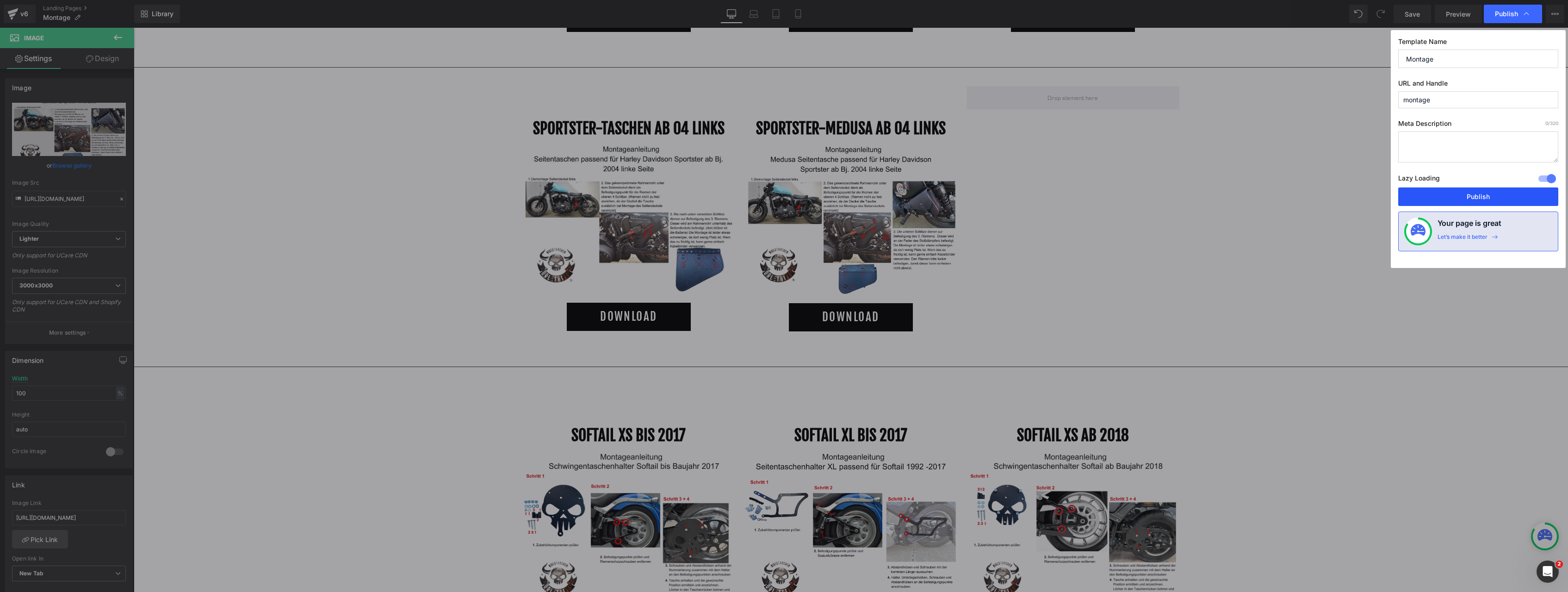
click at [1453, 193] on button "Publish" at bounding box center [1478, 196] width 160 height 18
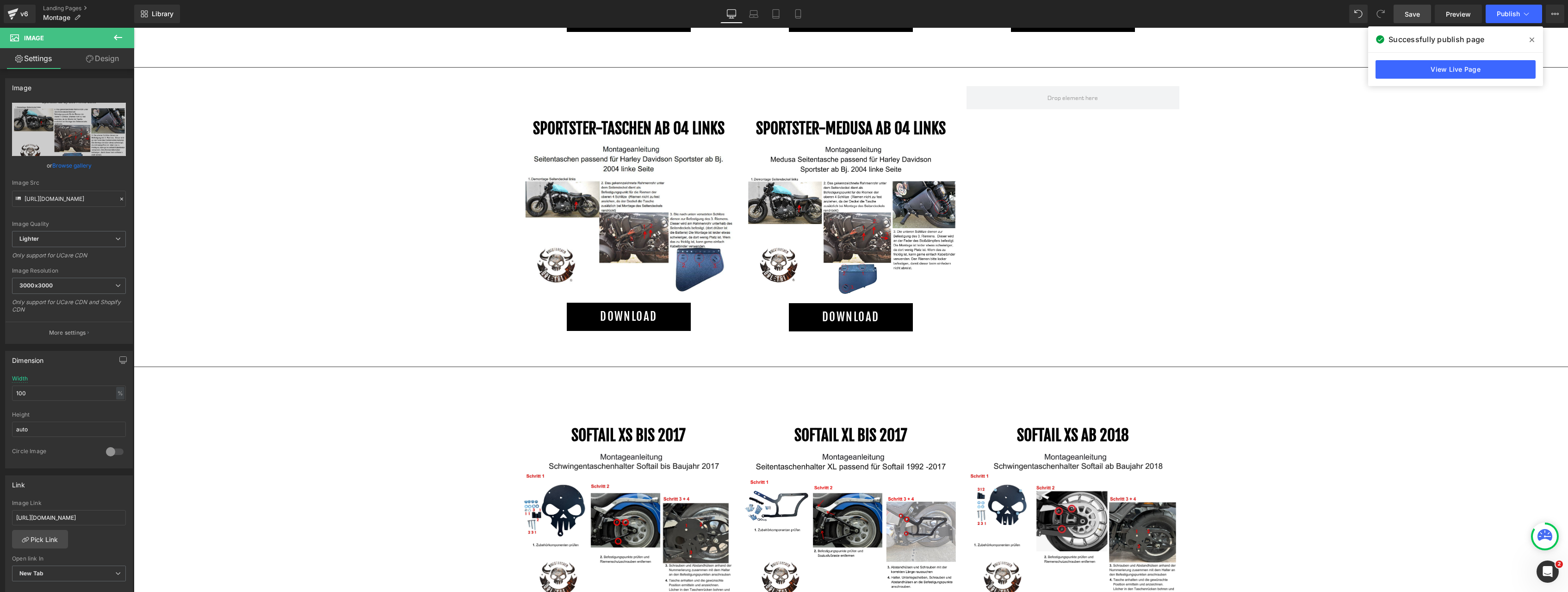
click at [1411, 14] on span "Save" at bounding box center [1412, 14] width 16 height 9
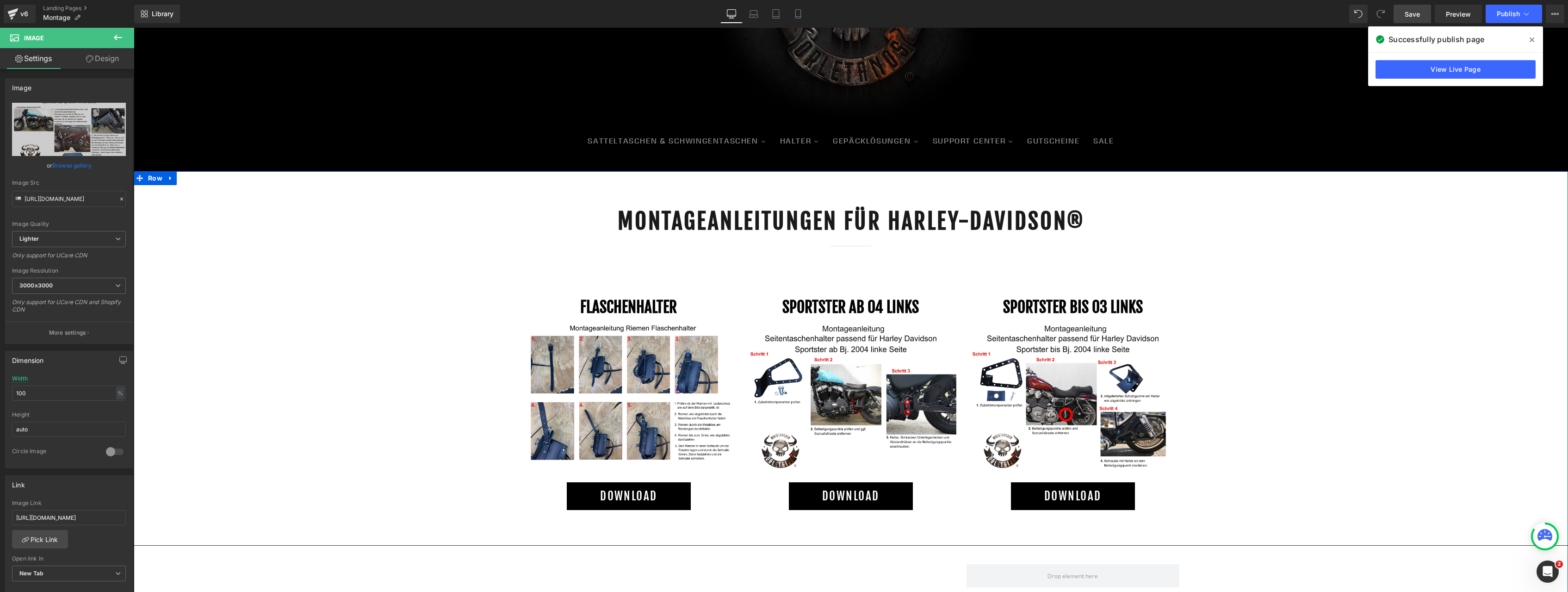
scroll to position [95, 0]
